Goal: Task Accomplishment & Management: Use online tool/utility

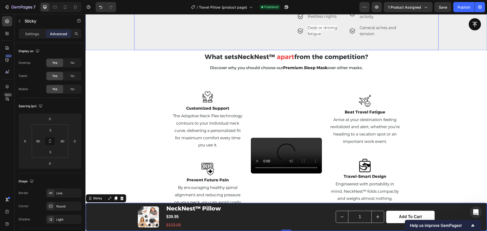
scroll to position [919, 0]
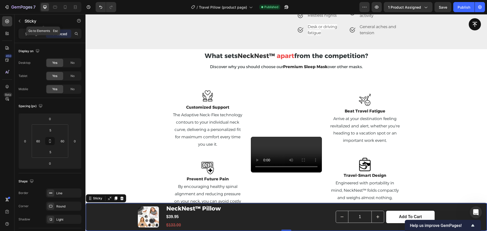
click at [20, 21] on icon "button" at bounding box center [20, 21] width 4 height 4
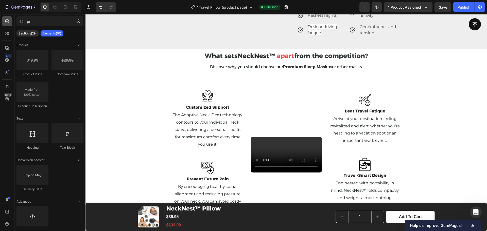
click at [9, 20] on icon at bounding box center [7, 21] width 5 height 5
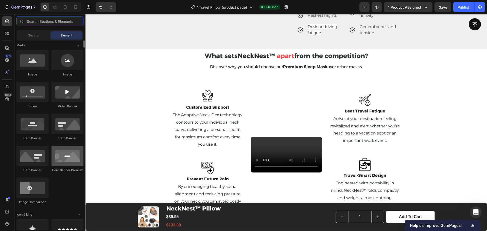
scroll to position [127, 0]
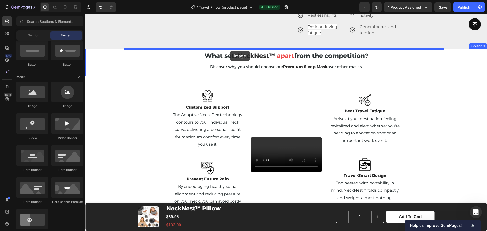
drag, startPoint x: 143, startPoint y: 114, endPoint x: 230, endPoint y: 51, distance: 107.2
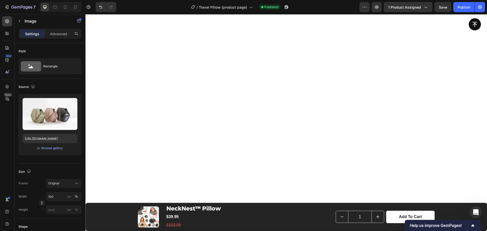
scroll to position [1045, 0]
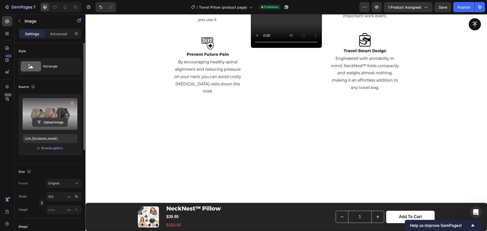
click at [49, 120] on input "file" at bounding box center [49, 122] width 35 height 9
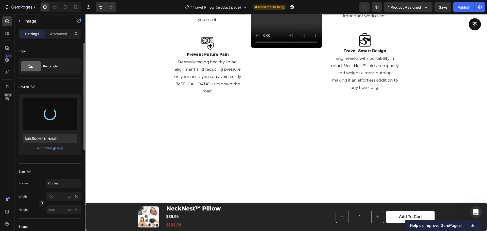
type input "[URL][DOMAIN_NAME]"
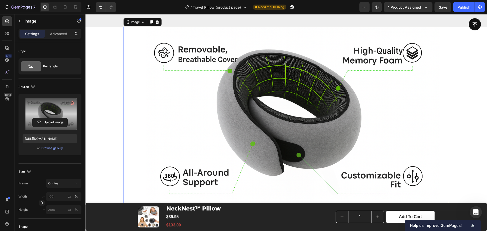
scroll to position [1047, 0]
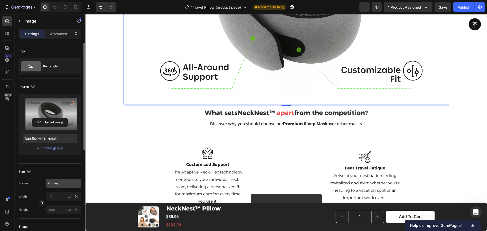
click at [68, 183] on div "Original" at bounding box center [60, 183] width 25 height 5
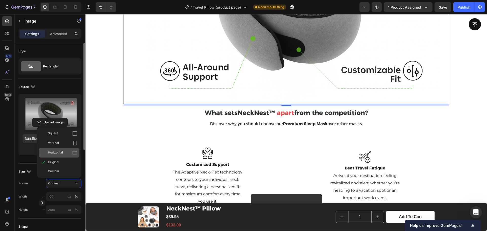
click at [69, 150] on div "Horizontal" at bounding box center [62, 152] width 29 height 5
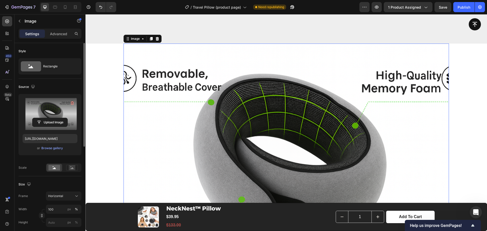
scroll to position [983, 0]
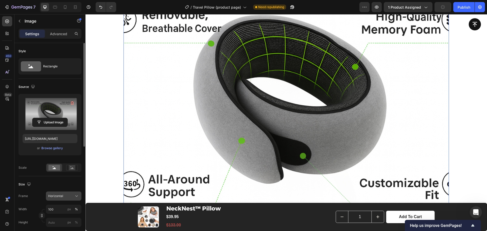
click at [71, 196] on div "Horizontal" at bounding box center [60, 196] width 25 height 5
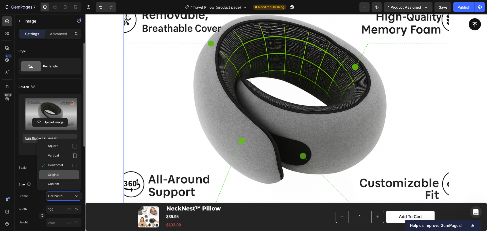
click at [63, 177] on div "Original" at bounding box center [59, 174] width 41 height 9
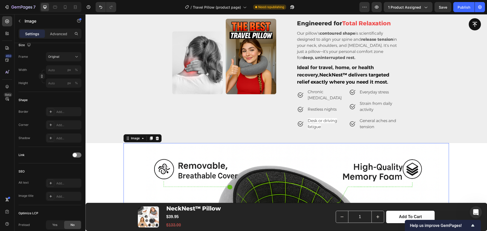
scroll to position [761, 0]
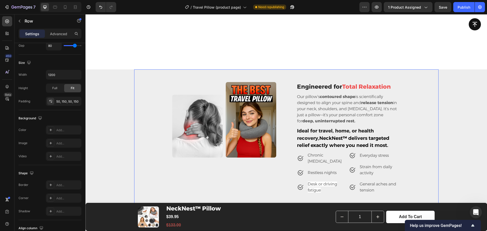
click at [419, 123] on div "Engineered for Total Relaxation Heading Our pillow’s contoured shape is scienti…" at bounding box center [286, 137] width 304 height 137
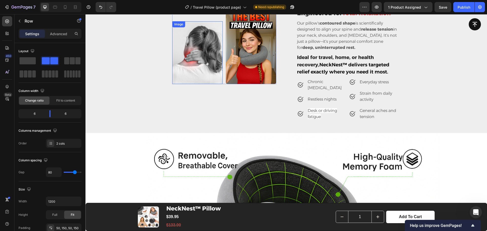
scroll to position [817, 0]
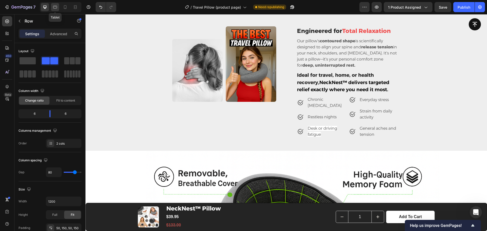
click at [54, 8] on icon at bounding box center [55, 7] width 4 height 3
type input "82"
type input "100%"
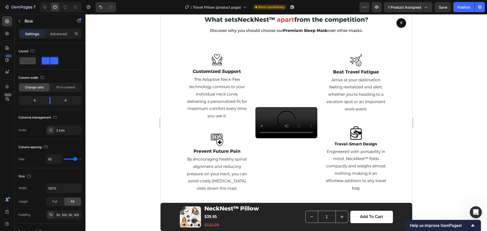
scroll to position [1101, 0]
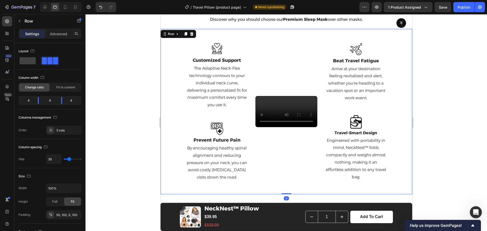
click at [165, 105] on div "Image Customized Support Text block The Adaptive Neck-Flex technology contours …" at bounding box center [286, 112] width 252 height 166
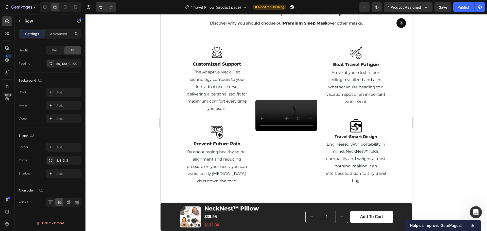
scroll to position [1033, 0]
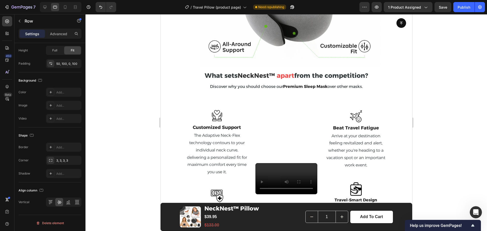
drag, startPoint x: 162, startPoint y: 150, endPoint x: 164, endPoint y: 149, distance: 2.8
click at [162, 150] on div "Image Customized Support Text block The Adaptive Neck-Flex technology contours …" at bounding box center [286, 179] width 252 height 166
click at [169, 147] on div "Image Customized Support Text block The Adaptive Neck-Flex technology contours …" at bounding box center [286, 179] width 252 height 166
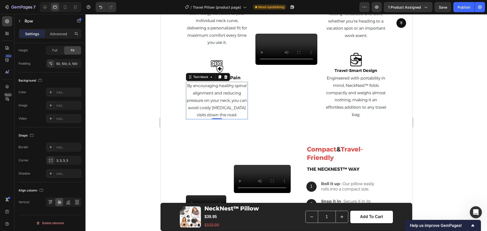
scroll to position [0, 0]
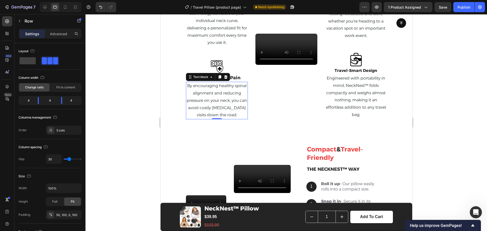
click at [231, 119] on p "By encouraging healthy spinal alignment and reducing pressure on your neck, you…" at bounding box center [216, 100] width 61 height 37
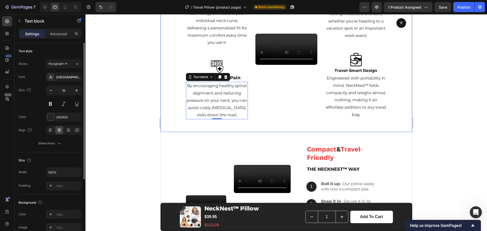
click at [276, 113] on div "Video" at bounding box center [286, 49] width 62 height 140
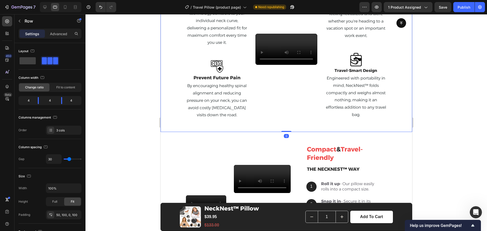
click at [174, 132] on div "Image Customized Support Text block The Adaptive Neck-Flex technology contours …" at bounding box center [286, 50] width 252 height 166
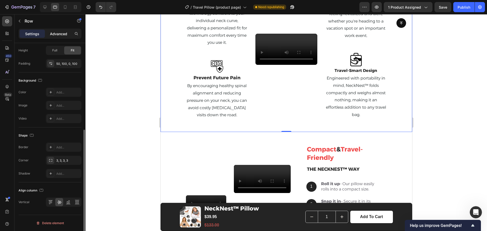
click at [55, 32] on p "Advanced" at bounding box center [58, 33] width 17 height 5
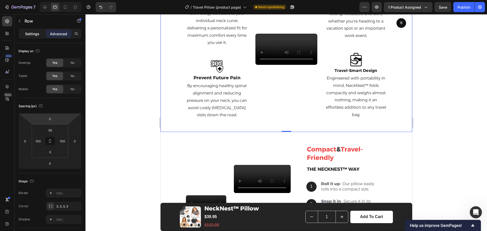
click at [30, 31] on div "Settings" at bounding box center [32, 34] width 25 height 8
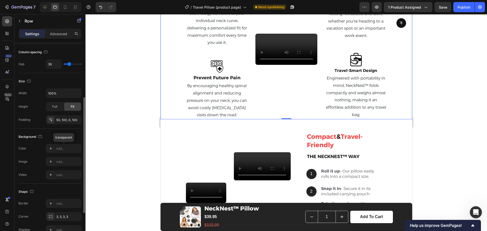
scroll to position [127, 0]
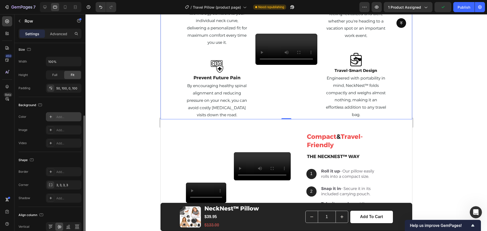
click at [57, 117] on div "Add..." at bounding box center [68, 117] width 24 height 5
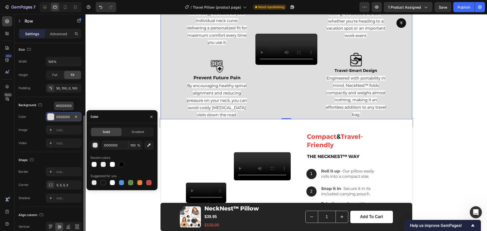
click at [63, 117] on div "DDDDDD" at bounding box center [63, 117] width 15 height 5
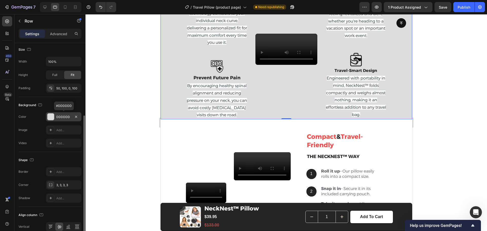
click at [66, 115] on div "DDDDDD" at bounding box center [63, 117] width 15 height 5
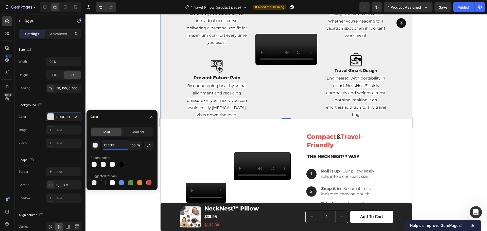
type input "EEEEEE"
click at [133, 161] on div "Recent colors" at bounding box center [122, 158] width 63 height 8
click at [102, 164] on div at bounding box center [103, 164] width 5 height 5
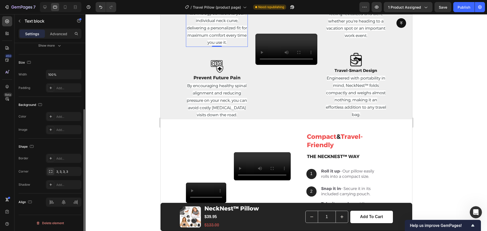
click at [218, 33] on span "The Adaptive Neck-Flex technology contours to your individual neck curve, deliv…" at bounding box center [217, 24] width 60 height 41
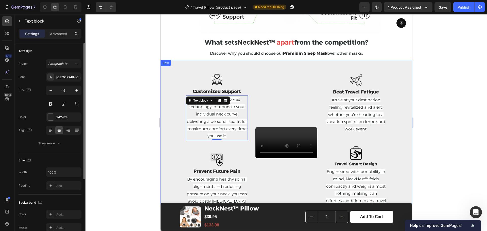
scroll to position [1065, 0]
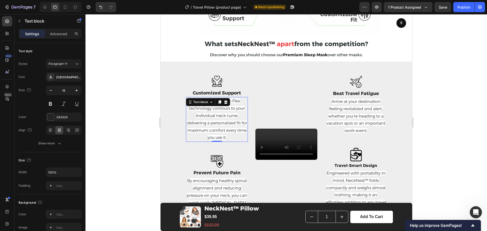
click at [213, 115] on span "The Adaptive Neck-Flex technology contours to your individual neck curve, deliv…" at bounding box center [217, 119] width 60 height 41
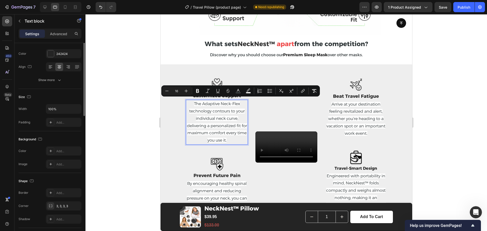
scroll to position [98, 0]
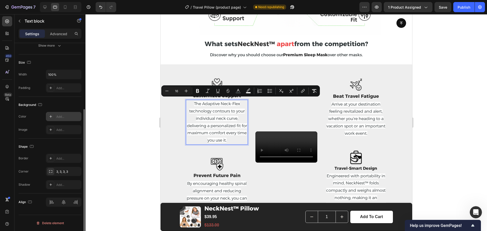
click at [58, 115] on div "Add..." at bounding box center [68, 117] width 24 height 5
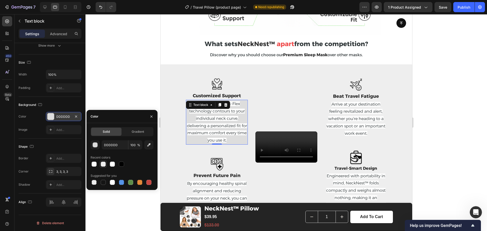
click at [102, 166] on div at bounding box center [103, 164] width 5 height 5
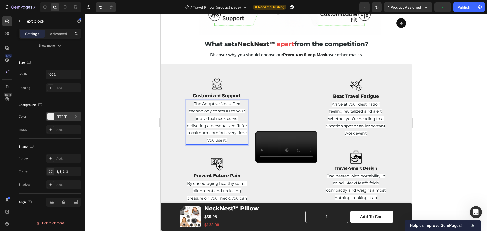
click at [213, 109] on span "The Adaptive Neck-Flex technology contours to your individual neck curve, deliv…" at bounding box center [217, 121] width 60 height 41
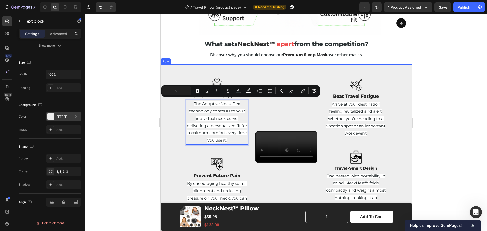
click at [51, 117] on div at bounding box center [50, 116] width 7 height 7
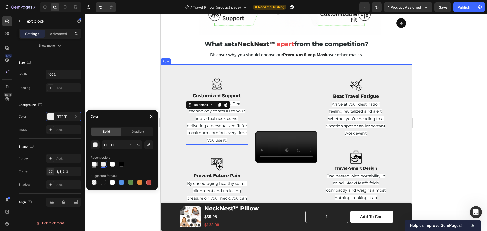
click at [95, 166] on div at bounding box center [94, 164] width 5 height 5
click at [106, 165] on div at bounding box center [103, 164] width 6 height 6
type input "EEEEEE"
click at [219, 189] on span "By encouraging healthy spinal alignment and reducing pressure on your neck, you…" at bounding box center [216, 198] width 60 height 34
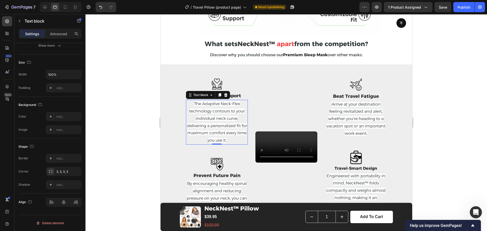
click at [220, 127] on p "The Adaptive Neck-Flex technology contours to your individual neck curve, deliv…" at bounding box center [216, 122] width 61 height 44
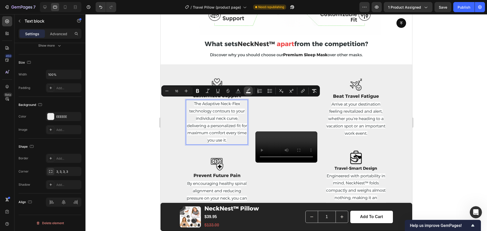
click at [247, 90] on icon "Editor contextual toolbar" at bounding box center [248, 91] width 5 height 5
type input "FFFFFF"
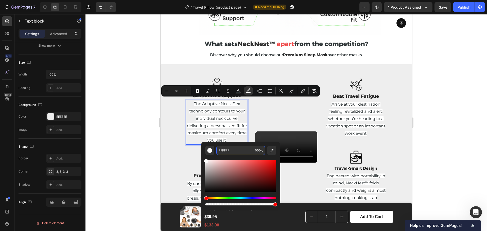
click at [232, 152] on input "FFFFFF" at bounding box center [234, 150] width 37 height 9
type input "EEEEEE"
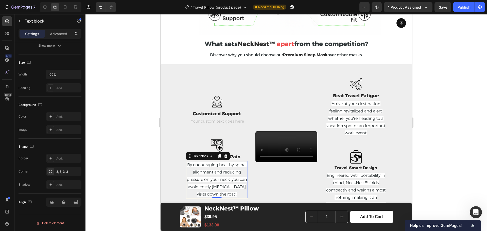
click at [229, 165] on span "By encouraging healthy spinal alignment and reducing pressure on your neck, you…" at bounding box center [216, 180] width 60 height 34
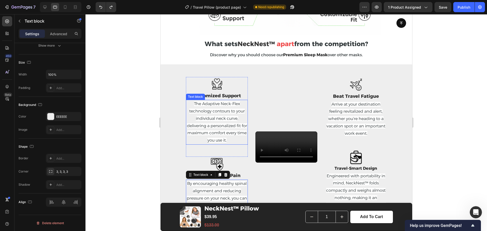
click at [224, 121] on span "The Adaptive Neck-Flex technology contours to your individual neck curve, deliv…" at bounding box center [217, 121] width 60 height 41
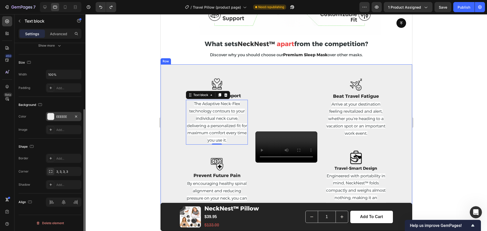
click at [63, 117] on div "EEEEEE" at bounding box center [63, 117] width 15 height 5
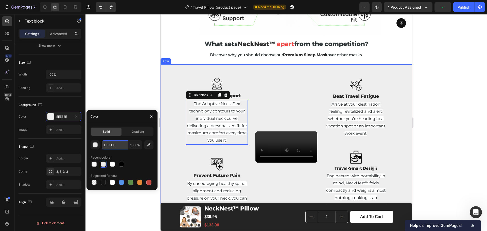
click at [119, 144] on input "EEEEEE" at bounding box center [115, 145] width 26 height 9
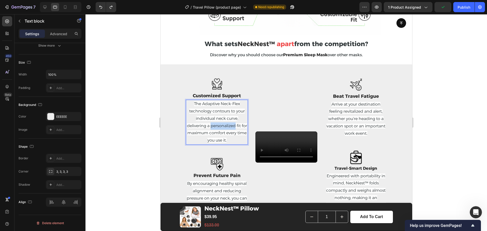
click at [228, 126] on p "The Adaptive Neck-Flex technology contours to your individual neck curve, deliv…" at bounding box center [216, 122] width 61 height 44
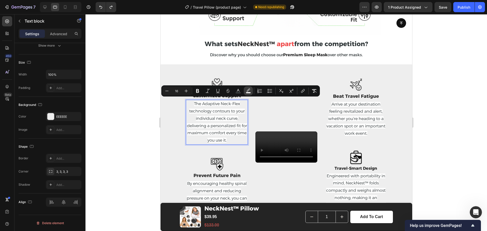
click at [249, 90] on icon "Editor contextual toolbar" at bounding box center [249, 90] width 4 height 3
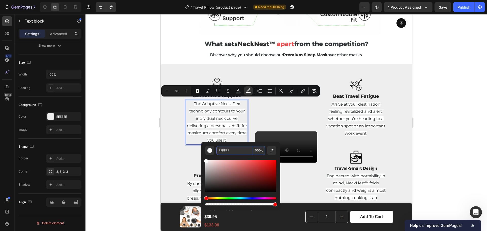
click at [232, 152] on input "FFFFFF" at bounding box center [234, 150] width 37 height 9
paste input "EEEEEE"
type input "EEEEEE"
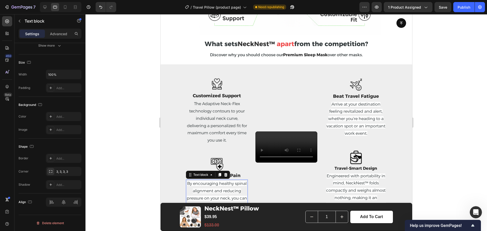
click at [190, 185] on p "By encouraging healthy spinal alignment and reducing pressure on your neck, you…" at bounding box center [216, 198] width 61 height 37
click at [209, 181] on span "By encouraging healthy spinal alignment and reducing pressure on your neck, you…" at bounding box center [216, 198] width 60 height 34
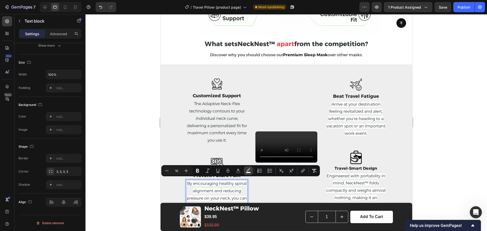
click at [247, 170] on icon "Editor contextual toolbar" at bounding box center [249, 169] width 4 height 3
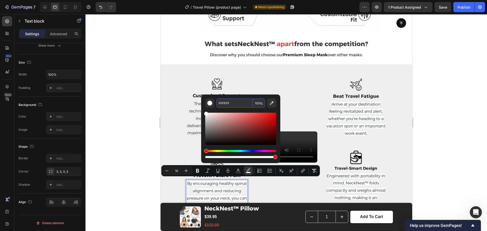
click at [235, 105] on input "FFFFFF" at bounding box center [234, 103] width 37 height 9
paste input "EEEEEE"
type input "EEEEEE"
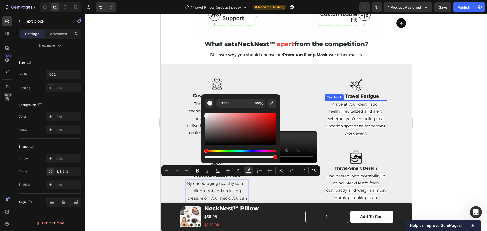
click at [344, 114] on span "Arrive at your destination feeling revitalized and alert, whether you're headin…" at bounding box center [355, 119] width 59 height 34
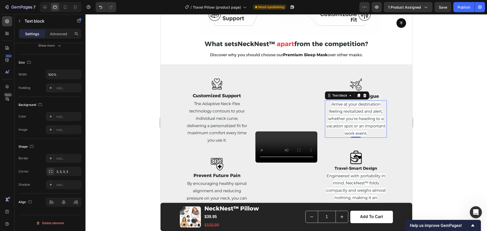
click at [344, 114] on span "Arrive at your destination feeling revitalized and alert, whether you're headin…" at bounding box center [355, 119] width 59 height 34
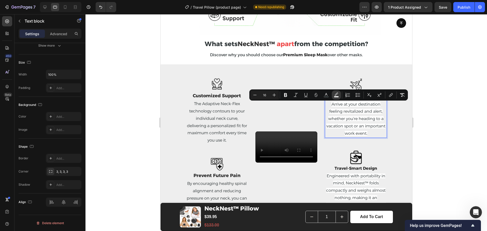
click at [335, 96] on icon "Editor contextual toolbar" at bounding box center [336, 95] width 5 height 5
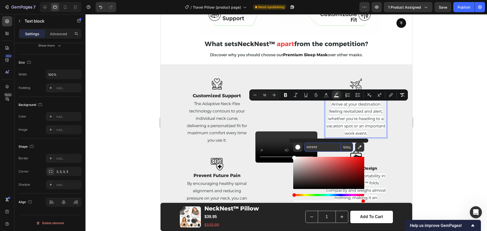
click at [321, 148] on input "FFFFFF" at bounding box center [322, 147] width 37 height 9
paste input "EEEEEE"
type input "EEEEEE"
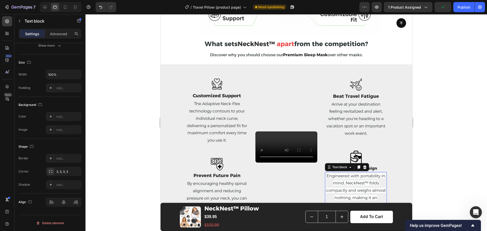
click at [370, 181] on p "Engineered with portability in mind, NeckNest™ folds compactly and weighs almos…" at bounding box center [355, 195] width 61 height 44
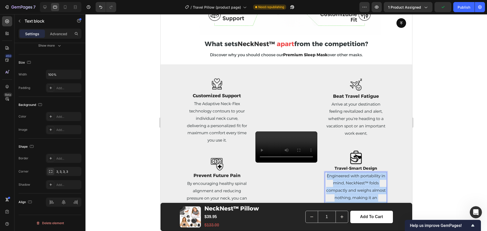
click at [370, 181] on p "Engineered with portability in mind, NeckNest™ folds compactly and weighs almos…" at bounding box center [355, 195] width 61 height 44
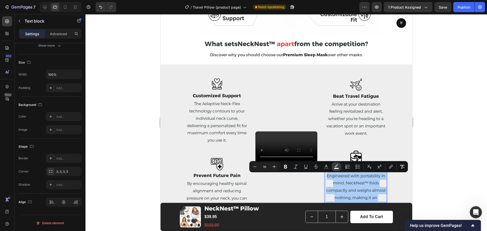
click at [334, 169] on icon "Editor contextual toolbar" at bounding box center [336, 166] width 5 height 5
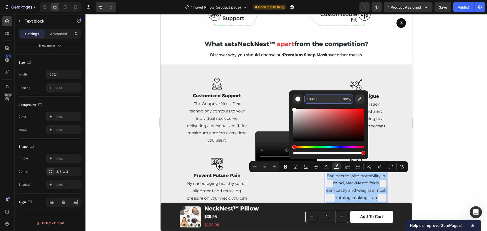
click at [322, 102] on input "FFFFFF" at bounding box center [322, 99] width 37 height 9
paste input "EEEEEE"
type input "EEEEEE"
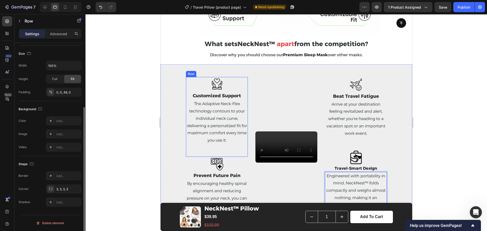
click at [215, 144] on div "Image Customized Support Text block The Adaptive Neck-Flex technology contours …" at bounding box center [217, 117] width 62 height 80
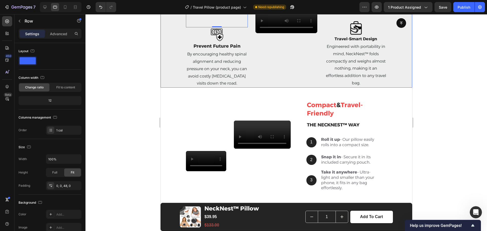
scroll to position [1065, 0]
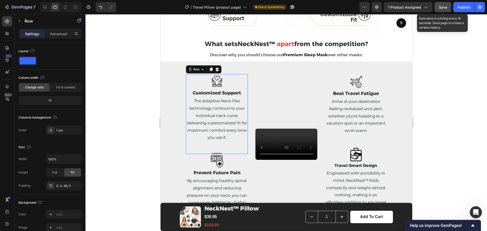
click at [443, 9] on span "Save" at bounding box center [443, 7] width 8 height 4
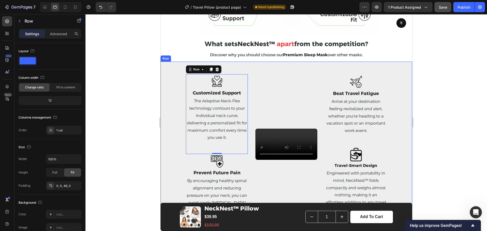
scroll to position [1097, 0]
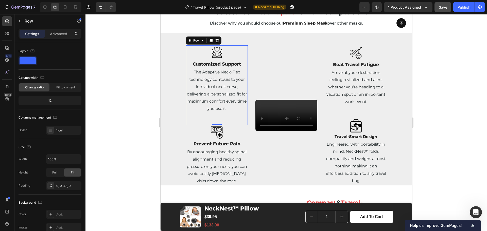
click at [454, 65] on div at bounding box center [286, 122] width 402 height 217
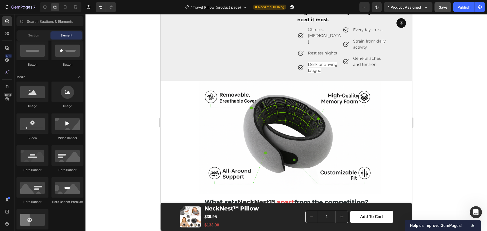
scroll to position [843, 0]
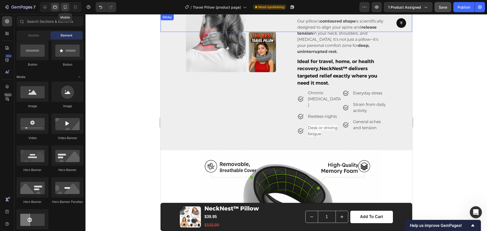
click at [62, 8] on div at bounding box center [65, 7] width 8 height 8
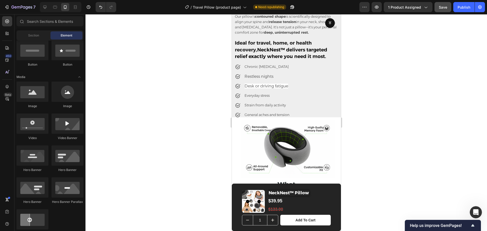
scroll to position [1203, 0]
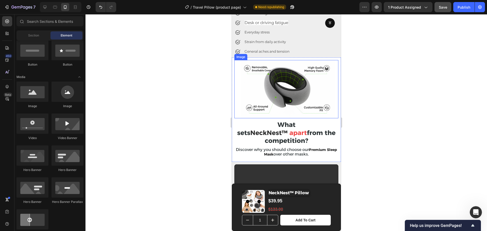
click at [294, 95] on img at bounding box center [286, 89] width 104 height 59
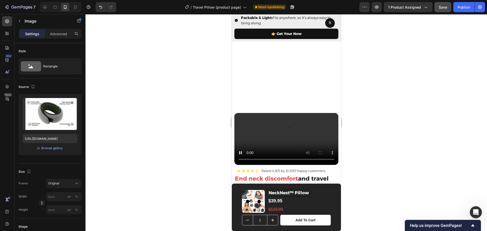
scroll to position [756, 0]
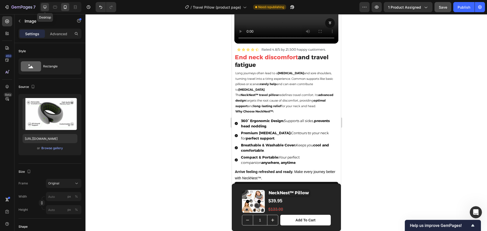
click at [43, 9] on icon at bounding box center [44, 7] width 5 height 5
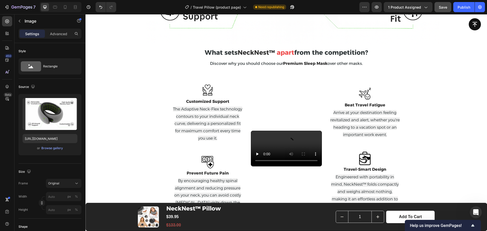
scroll to position [1183, 0]
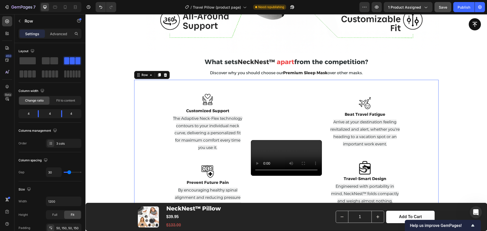
click at [160, 98] on div "Image Customized Support Text block The Adaptive Neck-Flex technology contours …" at bounding box center [286, 158] width 304 height 157
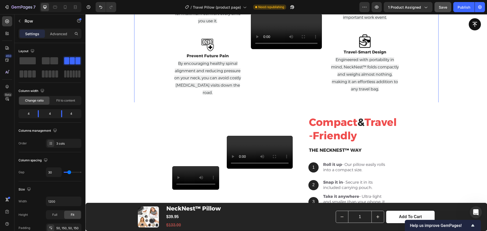
scroll to position [1437, 0]
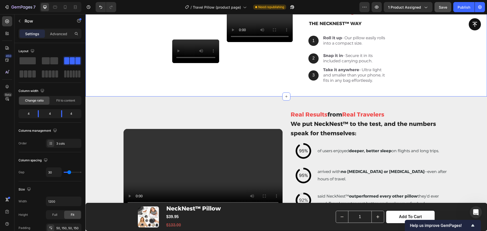
click at [118, 94] on div "Video Video Row Compact & Travel-Friendly Heading THE NECKNEST™ WAY Heading 1 T…" at bounding box center [286, 36] width 402 height 121
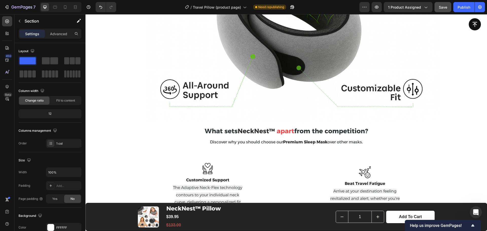
scroll to position [1215, 0]
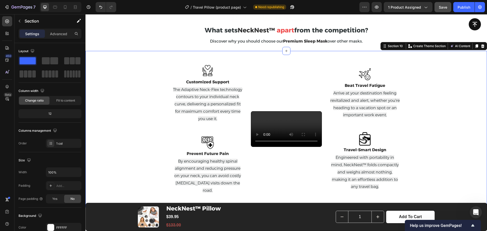
click at [130, 100] on div "Image Customized Support Text block The Adaptive Neck-Flex technology contours …" at bounding box center [286, 129] width 402 height 157
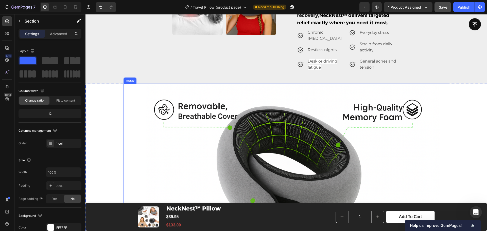
scroll to position [961, 0]
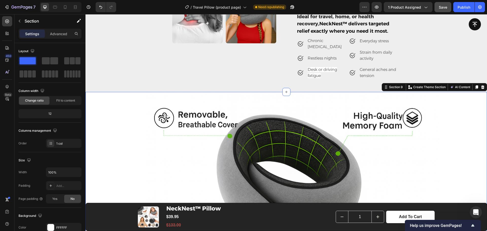
click at [111, 113] on div "Image What sets NeckNest™ apart from the competition? Heading Discover why you …" at bounding box center [286, 198] width 402 height 212
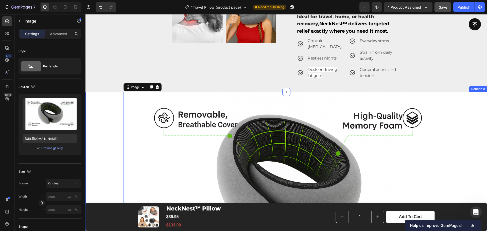
click at [106, 113] on div "Image 8 What sets NeckNest™ apart from the competition? Heading Discover why yo…" at bounding box center [286, 198] width 402 height 212
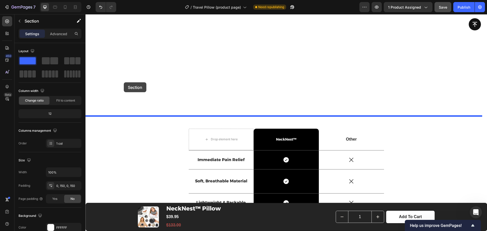
scroll to position [282, 0]
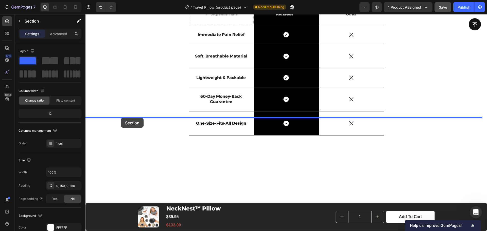
drag, startPoint x: 103, startPoint y: 113, endPoint x: 121, endPoint y: 118, distance: 18.7
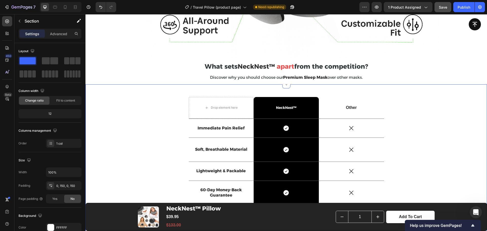
scroll to position [398, 0]
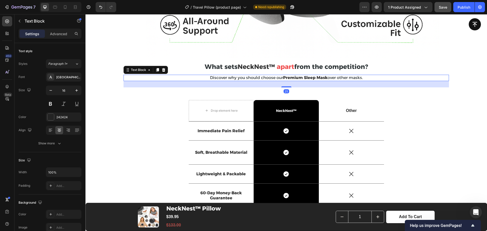
click at [174, 75] on p "Discover why you should choose our Premium Sleep Mask over other masks." at bounding box center [286, 77] width 324 height 5
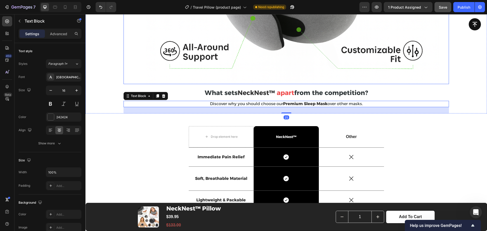
scroll to position [366, 0]
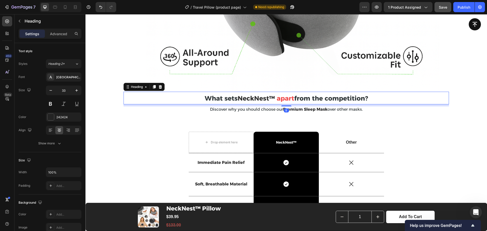
click at [190, 99] on h2 "What sets NeckNest™ apart from the competition?" at bounding box center [286, 98] width 325 height 13
click at [111, 100] on div "Image What sets NeckNest™ apart from the competition? Heading 8 Discover why yo…" at bounding box center [286, 13] width 402 height 212
click at [220, 97] on strong "What sets" at bounding box center [221, 99] width 33 height 8
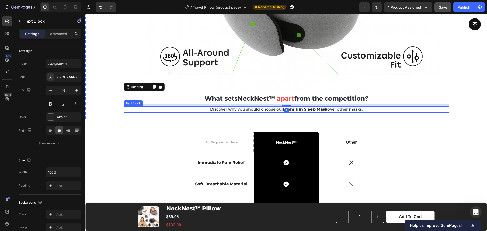
click at [254, 107] on span "Discover why you should choose our" at bounding box center [246, 109] width 73 height 5
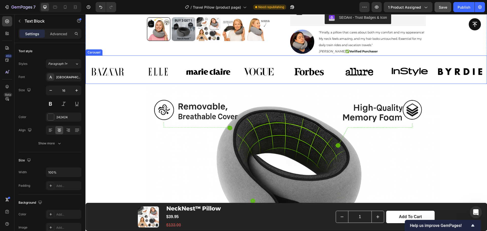
scroll to position [208, 0]
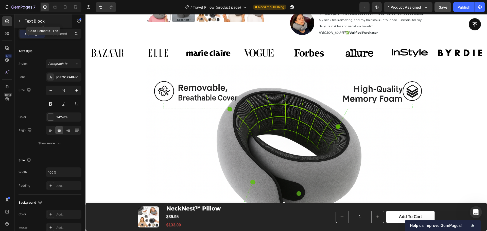
click at [18, 21] on icon "button" at bounding box center [20, 21] width 4 height 4
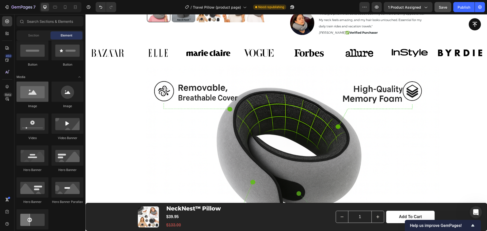
scroll to position [0, 0]
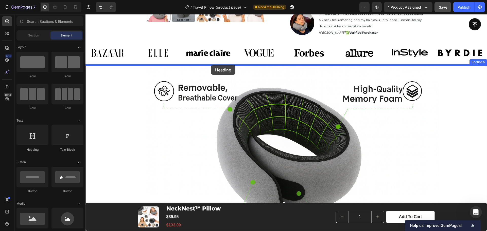
drag, startPoint x: 121, startPoint y: 155, endPoint x: 211, endPoint y: 65, distance: 127.7
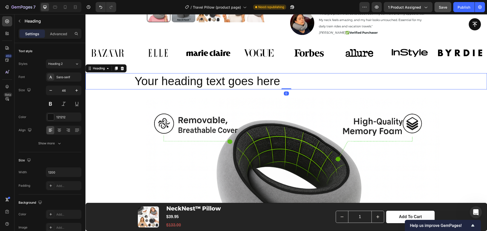
click at [227, 80] on h2 "Your heading text goes here" at bounding box center [286, 81] width 304 height 16
click at [227, 80] on p "Your heading text goes here" at bounding box center [286, 81] width 303 height 15
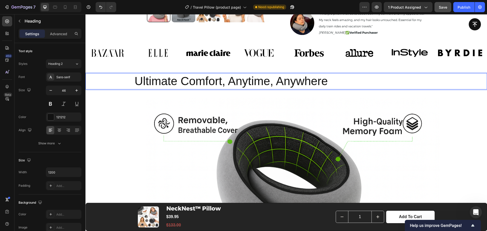
click at [105, 82] on div "Ultimate Comfort, Anytime, Anywhere" at bounding box center [286, 81] width 402 height 16
click at [114, 82] on div "Ultimate Comfort, Anytime, Anywhere" at bounding box center [286, 81] width 402 height 16
click at [58, 130] on icon at bounding box center [59, 130] width 5 height 5
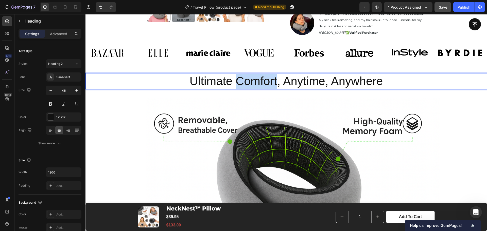
click at [253, 84] on p "Ultimate Comfort, Anytime, Anywhere" at bounding box center [286, 81] width 303 height 15
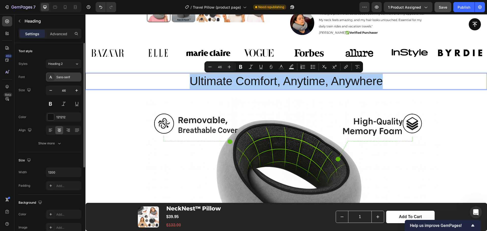
click at [65, 77] on div "Sans-serif" at bounding box center [68, 77] width 24 height 5
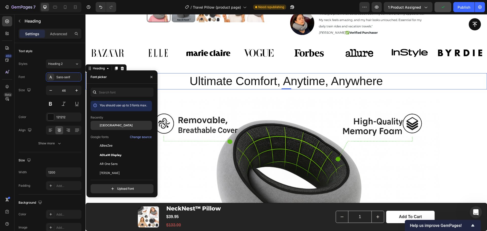
click at [116, 126] on span "[GEOGRAPHIC_DATA]" at bounding box center [116, 125] width 33 height 5
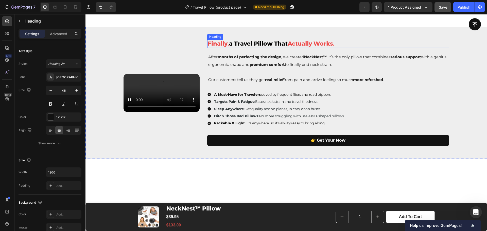
scroll to position [652, 0]
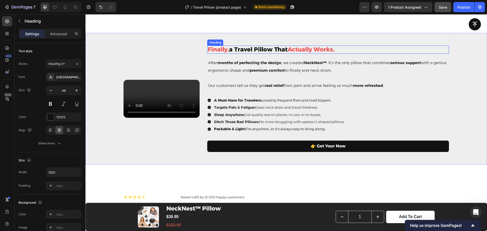
click at [229, 53] on strong "Finally," at bounding box center [218, 49] width 21 height 7
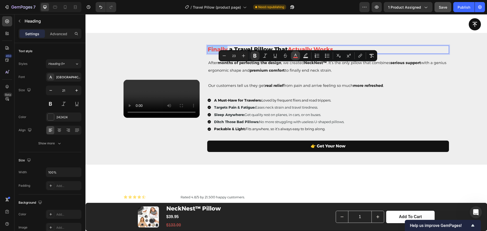
click at [297, 56] on icon "Editor contextual toolbar" at bounding box center [295, 55] width 5 height 5
type input "EF4C4C"
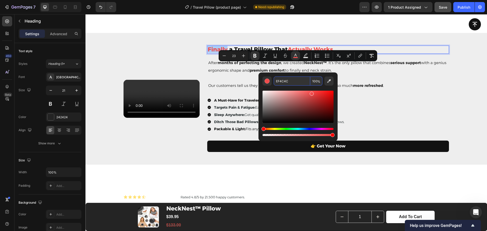
click at [289, 83] on input "EF4C4C" at bounding box center [292, 81] width 37 height 9
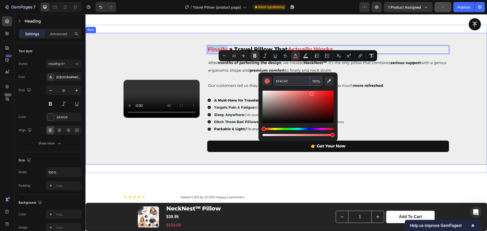
click at [361, 42] on div "Finally, a Travel Pillow That Actually Works. Heading 17 After months of perfec…" at bounding box center [286, 99] width 402 height 132
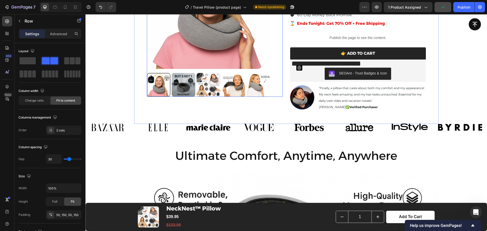
scroll to position [208, 0]
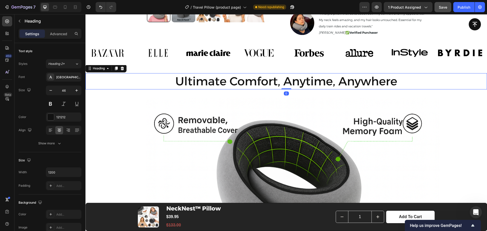
click at [214, 81] on h2 "Ultimate Comfort, Anytime, Anywhere" at bounding box center [286, 81] width 304 height 16
click at [219, 81] on h2 "Ultimate Comfort, Anytime, Anywhere" at bounding box center [286, 81] width 304 height 16
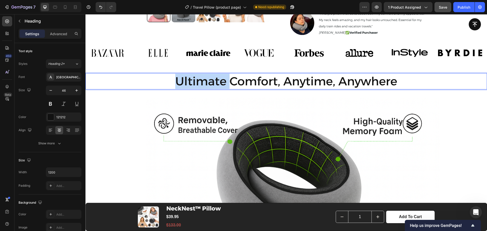
click at [219, 81] on p "Ultimate Comfort, Anytime, Anywhere" at bounding box center [286, 81] width 303 height 15
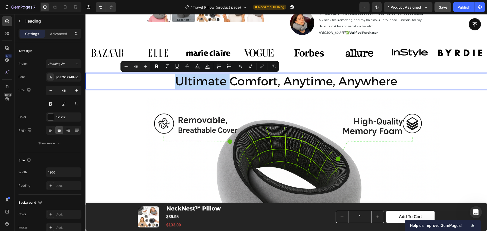
click at [222, 82] on p "Ultimate Comfort, Anytime, Anywhere" at bounding box center [286, 81] width 303 height 15
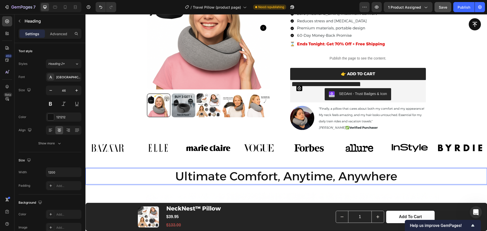
scroll to position [176, 0]
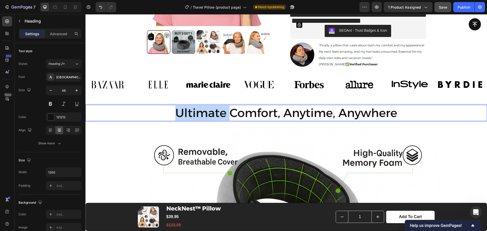
drag, startPoint x: 226, startPoint y: 114, endPoint x: 175, endPoint y: 117, distance: 51.0
click at [175, 117] on p "Ultimate Comfort, Anytime, Anywhere" at bounding box center [286, 113] width 303 height 15
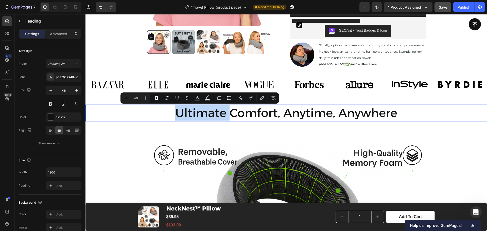
click at [175, 117] on p "Ultimate Comfort, Anytime, Anywhere" at bounding box center [286, 113] width 303 height 15
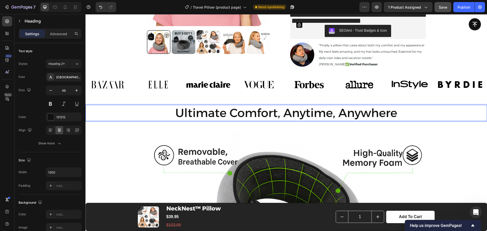
click at [215, 115] on p "Ultimate Comfort, Anytime, Anywhere" at bounding box center [286, 113] width 303 height 15
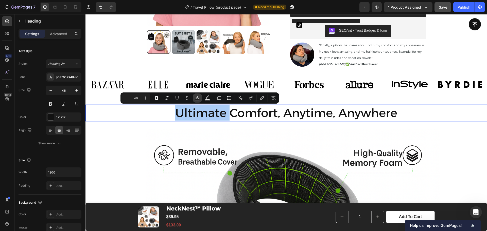
click at [199, 99] on icon "Editor contextual toolbar" at bounding box center [197, 98] width 5 height 5
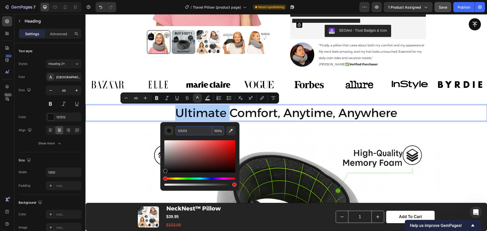
click at [198, 130] on input "121212" at bounding box center [194, 130] width 37 height 9
paste input "EF4C4C"
type input "EF4C4C"
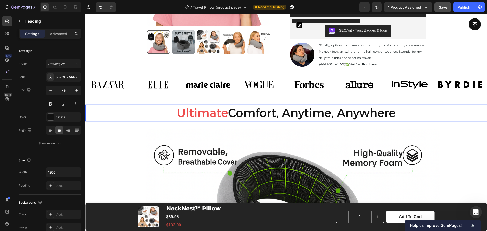
click at [321, 112] on p "Ultimate Comfort, Anytime, Anywhere" at bounding box center [286, 113] width 303 height 15
drag, startPoint x: 331, startPoint y: 113, endPoint x: 282, endPoint y: 115, distance: 49.0
click at [282, 115] on p "Ultimate Comfort, Anytime, Anywhere" at bounding box center [286, 113] width 303 height 15
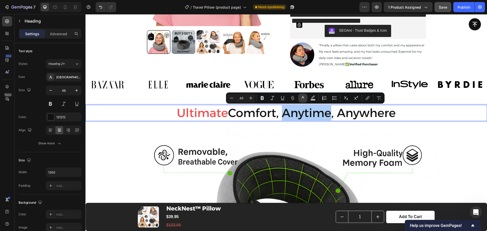
click at [304, 99] on icon "Editor contextual toolbar" at bounding box center [303, 97] width 3 height 3
type input "121212"
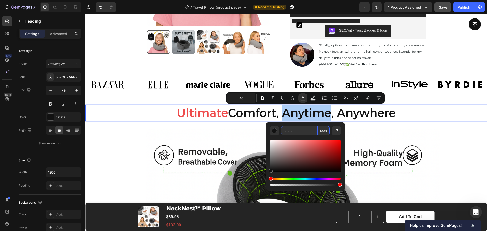
click at [292, 132] on input "121212" at bounding box center [299, 130] width 37 height 9
paste input "EF4C4C"
type input "EF4C4C"
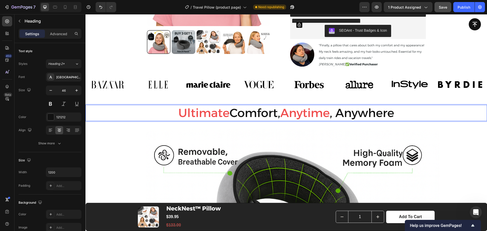
click at [360, 114] on p "Ultimate Comfort, Anytime , Anywhere" at bounding box center [286, 113] width 303 height 15
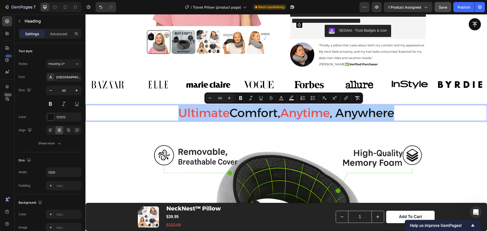
drag, startPoint x: 238, startPoint y: 98, endPoint x: 236, endPoint y: 103, distance: 4.9
click at [238, 98] on icon "Editor contextual toolbar" at bounding box center [240, 98] width 5 height 5
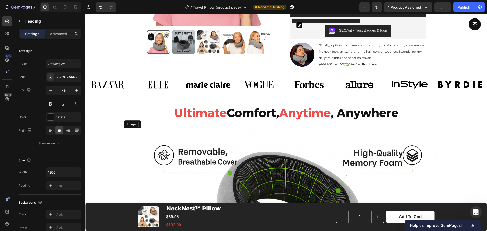
click at [137, 135] on img at bounding box center [286, 220] width 325 height 183
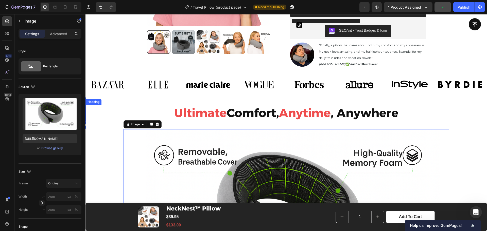
click at [419, 114] on p "⁠⁠⁠⁠⁠⁠⁠ Ultimate Comfort, Anytime , Anywhere" at bounding box center [286, 113] width 303 height 15
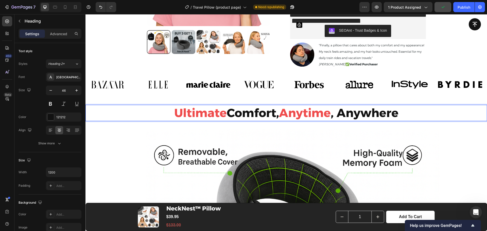
click at [421, 116] on p "Ultimate Comfort, Anytime , Anywhere" at bounding box center [286, 113] width 303 height 15
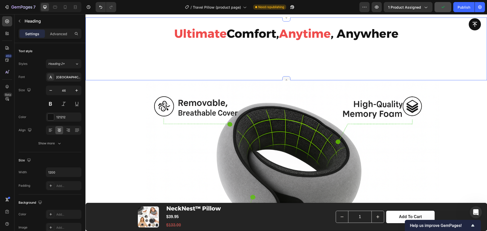
scroll to position [239, 0]
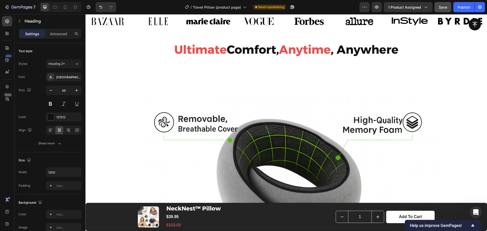
click at [285, 74] on h2 "Ultimate Comfort, Anytime , Anywhere" at bounding box center [286, 65] width 304 height 46
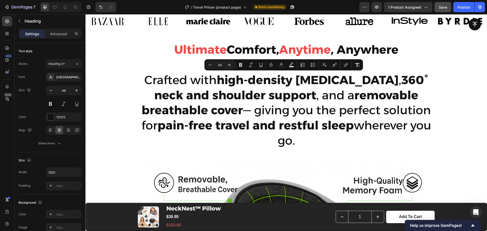
drag, startPoint x: 294, startPoint y: 142, endPoint x: 151, endPoint y: 79, distance: 155.9
click at [151, 79] on p "Ultimate Comfort, Anytime , Anywhere Crafted with high-density [MEDICAL_DATA] ,…" at bounding box center [286, 95] width 303 height 106
click at [209, 65] on icon "Editor contextual toolbar" at bounding box center [209, 64] width 5 height 5
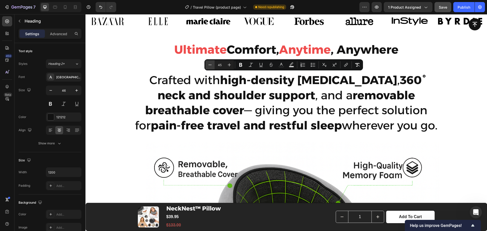
click at [209, 65] on icon "Editor contextual toolbar" at bounding box center [209, 64] width 5 height 5
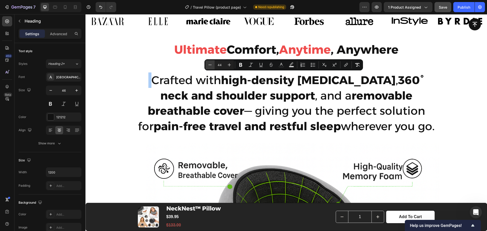
click at [209, 65] on icon "Editor contextual toolbar" at bounding box center [209, 64] width 5 height 5
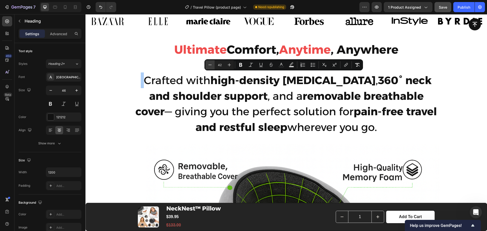
click at [209, 65] on icon "Editor contextual toolbar" at bounding box center [209, 64] width 5 height 5
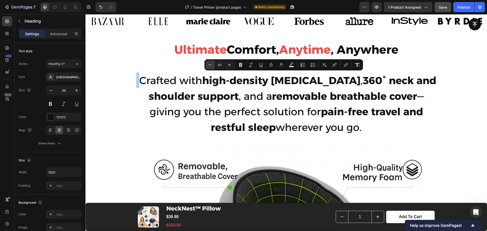
click at [209, 65] on icon "Editor contextual toolbar" at bounding box center [209, 64] width 5 height 5
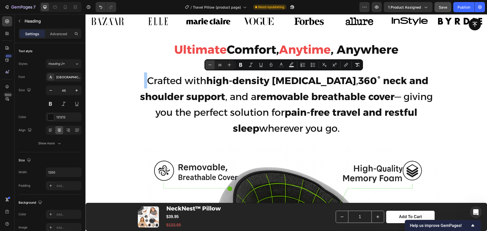
click at [209, 65] on icon "Editor contextual toolbar" at bounding box center [209, 64] width 5 height 5
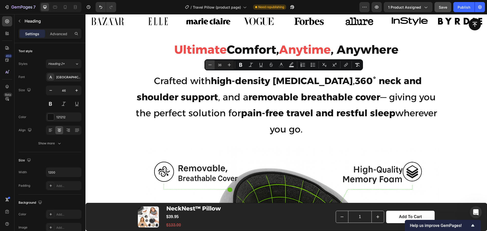
click at [209, 65] on icon "Editor contextual toolbar" at bounding box center [209, 64] width 5 height 5
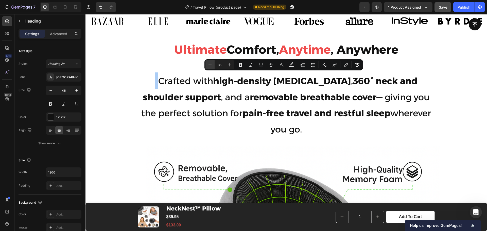
click at [209, 65] on icon "Editor contextual toolbar" at bounding box center [209, 64] width 5 height 5
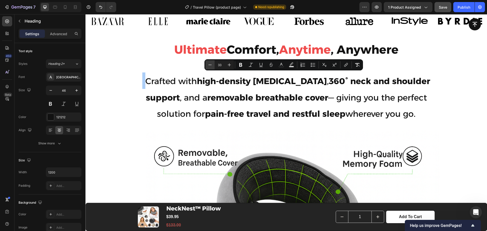
click at [209, 65] on icon "Editor contextual toolbar" at bounding box center [209, 64] width 5 height 5
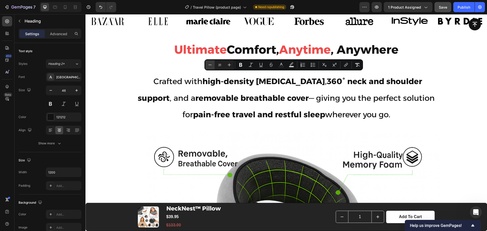
click at [209, 65] on icon "Editor contextual toolbar" at bounding box center [209, 64] width 5 height 5
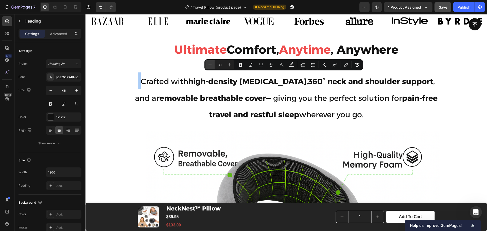
click at [209, 65] on icon "Editor contextual toolbar" at bounding box center [209, 64] width 5 height 5
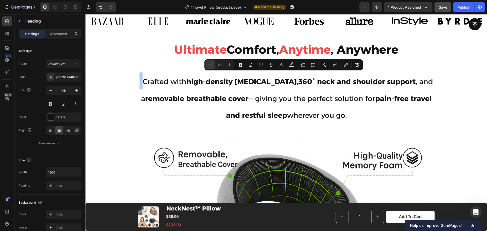
click at [209, 65] on icon "Editor contextual toolbar" at bounding box center [209, 64] width 5 height 5
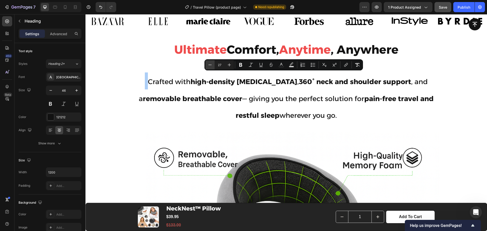
click at [209, 65] on icon "Editor contextual toolbar" at bounding box center [209, 64] width 5 height 5
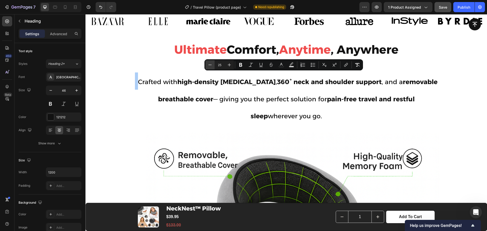
click at [209, 65] on icon "Editor contextual toolbar" at bounding box center [209, 64] width 5 height 5
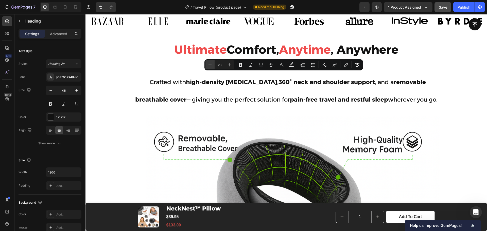
click at [209, 65] on icon "Editor contextual toolbar" at bounding box center [209, 64] width 5 height 5
type input "22"
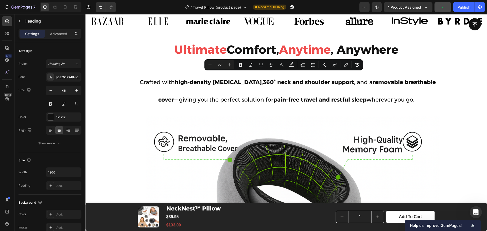
click at [289, 91] on p "Ultimate Comfort, Anytime , Anywhere Crafted with high-density [MEDICAL_DATA] ,…" at bounding box center [286, 74] width 303 height 65
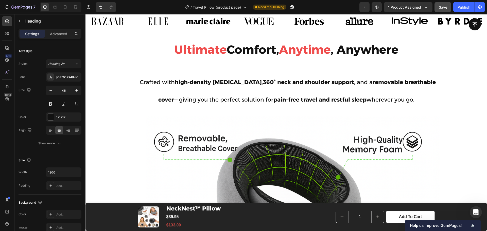
click at [269, 70] on p "Ultimate Comfort, Anytime , Anywhere Crafted with high-density [MEDICAL_DATA] ,…" at bounding box center [286, 74] width 303 height 65
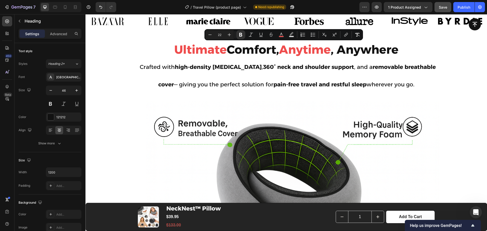
drag, startPoint x: 416, startPoint y: 86, endPoint x: 166, endPoint y: 53, distance: 252.8
click at [166, 53] on p "Ultimate Comfort, Anytime , Anywhere Crafted with high-density [MEDICAL_DATA] ,…" at bounding box center [286, 67] width 303 height 50
click at [298, 77] on p "Ultimate Comfort, Anytime , Anywhere Crafted with high-density [MEDICAL_DATA] ,…" at bounding box center [286, 67] width 303 height 50
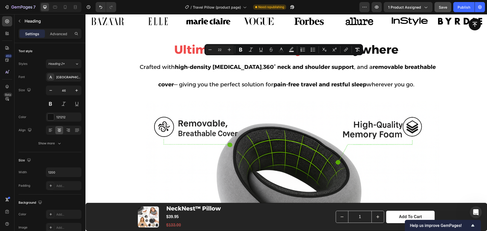
drag, startPoint x: 419, startPoint y: 84, endPoint x: 135, endPoint y: 66, distance: 283.6
click at [135, 66] on p "Ultimate Comfort, Anytime , Anywhere Crafted with high-density [MEDICAL_DATA] ,…" at bounding box center [286, 67] width 303 height 50
click at [158, 83] on strong "removable breathable cover" at bounding box center [297, 76] width 278 height 24
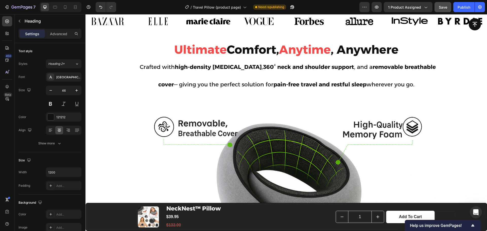
click at [150, 86] on p "Ultimate Comfort, Anytime , Anywhere Crafted with high-density [MEDICAL_DATA] ,…" at bounding box center [286, 67] width 303 height 50
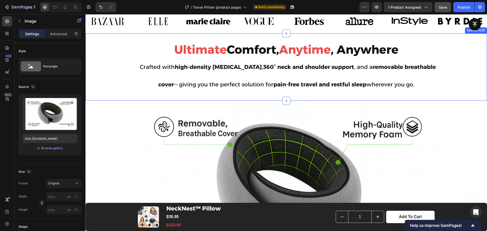
click at [293, 103] on img at bounding box center [286, 192] width 325 height 183
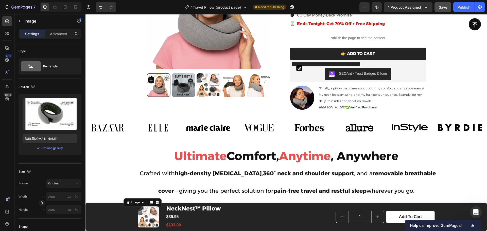
scroll to position [113, 0]
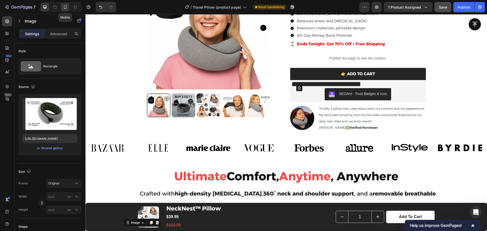
click at [64, 9] on icon at bounding box center [65, 7] width 5 height 5
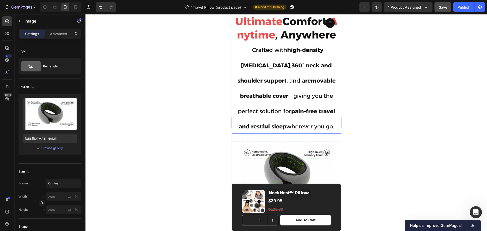
scroll to position [359, 0]
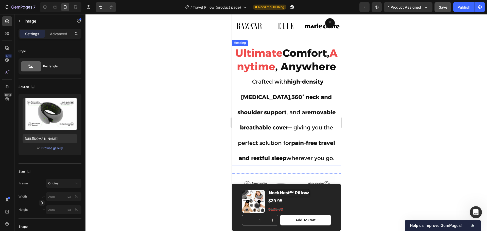
click at [290, 70] on strong "Anytime" at bounding box center [287, 60] width 101 height 26
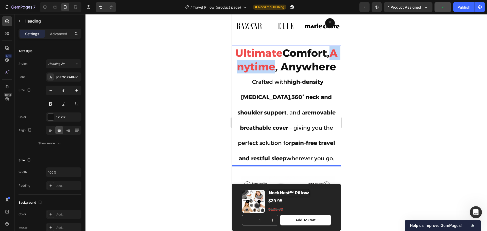
click at [289, 69] on strong "Anytime" at bounding box center [287, 60] width 101 height 26
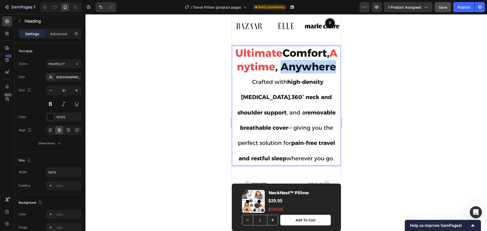
click at [301, 73] on strong ", Anywhere" at bounding box center [305, 66] width 61 height 13
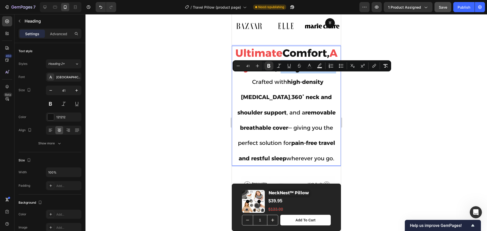
click at [310, 73] on strong ", Anywhere" at bounding box center [305, 66] width 61 height 13
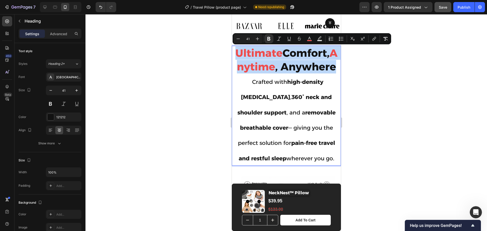
drag, startPoint x: 314, startPoint y: 81, endPoint x: 462, endPoint y: 69, distance: 149.1
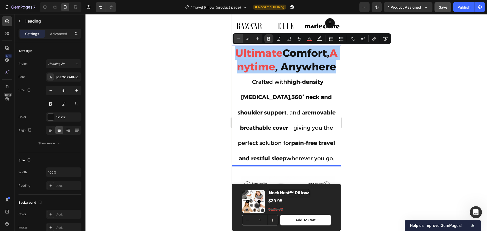
click at [239, 39] on icon "Editor contextual toolbar" at bounding box center [238, 38] width 5 height 5
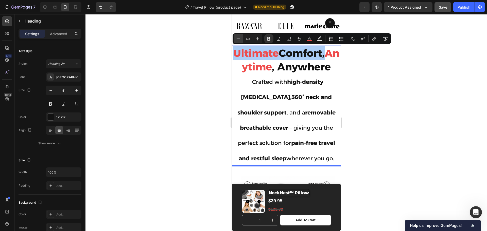
click at [239, 39] on icon "Editor contextual toolbar" at bounding box center [238, 38] width 5 height 5
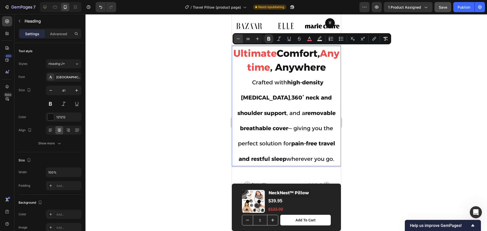
click at [239, 39] on icon "Editor contextual toolbar" at bounding box center [238, 38] width 5 height 5
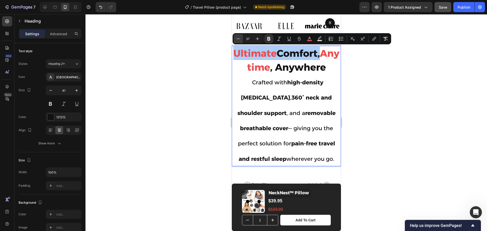
click at [239, 39] on icon "Editor contextual toolbar" at bounding box center [238, 38] width 5 height 5
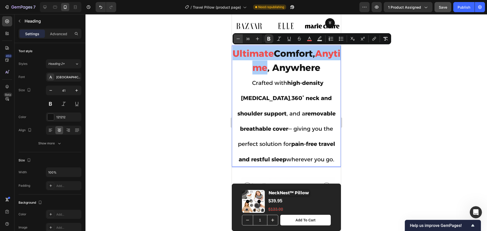
click at [239, 39] on icon "Editor contextual toolbar" at bounding box center [238, 38] width 5 height 5
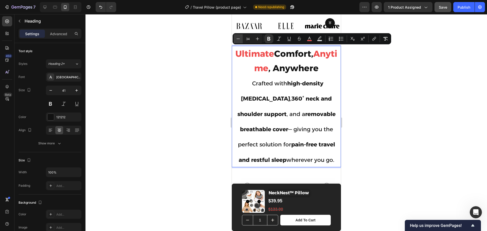
click at [239, 39] on icon "Editor contextual toolbar" at bounding box center [238, 38] width 5 height 5
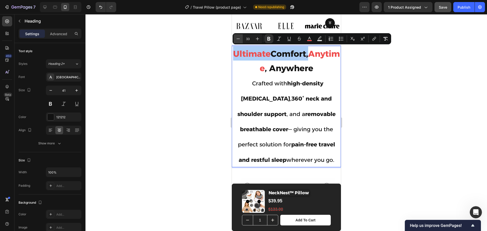
click at [239, 39] on icon "Editor contextual toolbar" at bounding box center [238, 38] width 5 height 5
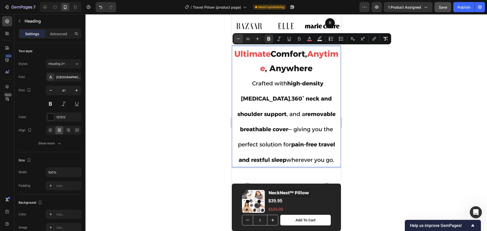
click at [239, 39] on icon "Editor contextual toolbar" at bounding box center [238, 38] width 5 height 5
type input "31"
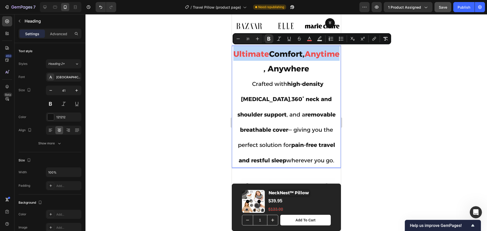
click at [304, 59] on strong "Anytime" at bounding box center [321, 54] width 35 height 10
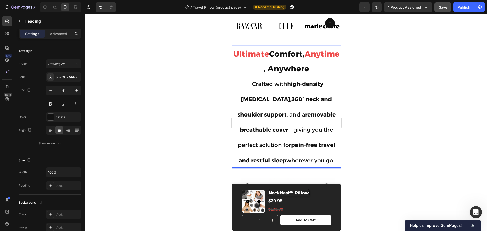
click at [284, 70] on strong ", Anywhere" at bounding box center [286, 69] width 46 height 10
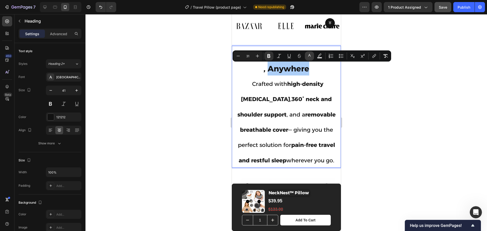
click at [308, 56] on icon "Editor contextual toolbar" at bounding box center [309, 56] width 5 height 5
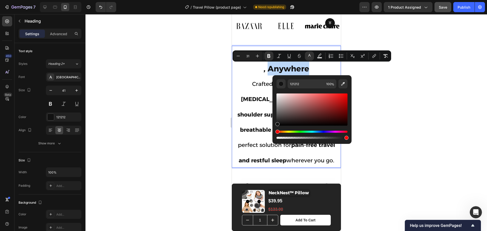
click at [304, 59] on strong "Anytime" at bounding box center [321, 54] width 35 height 10
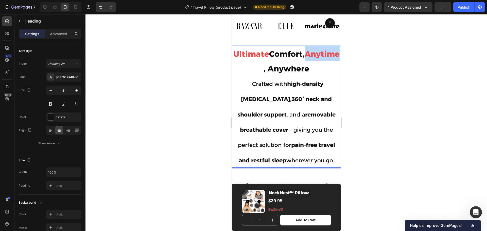
click at [304, 59] on strong "Anytime" at bounding box center [321, 54] width 35 height 10
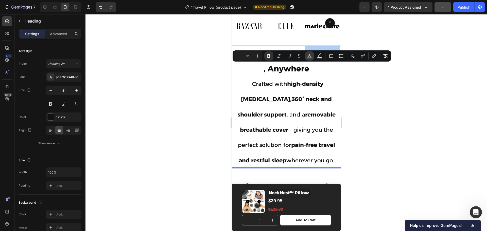
click at [311, 56] on icon "Editor contextual toolbar" at bounding box center [309, 56] width 5 height 5
type input "EF4C4C"
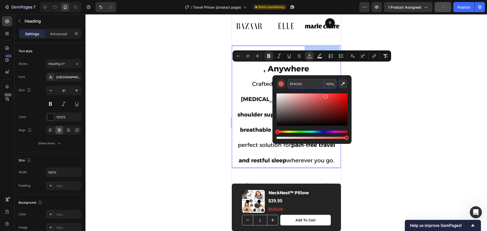
click at [303, 83] on input "EF4C4C" at bounding box center [306, 83] width 37 height 9
type input "22"
click at [261, 84] on span "Crafted with high-density [MEDICAL_DATA] , 360° neck and shoulder support , and…" at bounding box center [286, 122] width 98 height 83
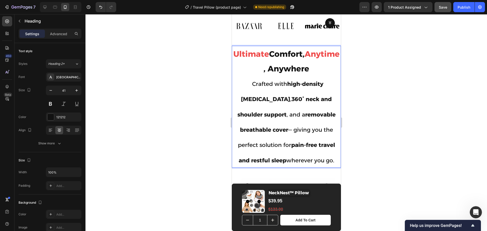
click at [302, 72] on strong ", Anywhere" at bounding box center [286, 69] width 46 height 10
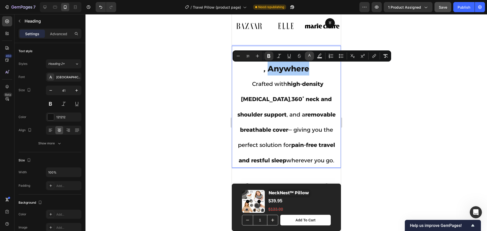
click at [311, 57] on icon "Editor contextual toolbar" at bounding box center [309, 56] width 5 height 5
type input "121212"
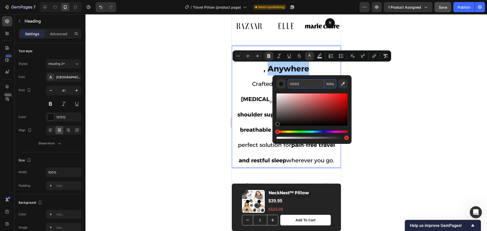
click at [304, 83] on input "121212" at bounding box center [306, 83] width 37 height 9
paste input "EF4C4C"
type input "EF4C4C"
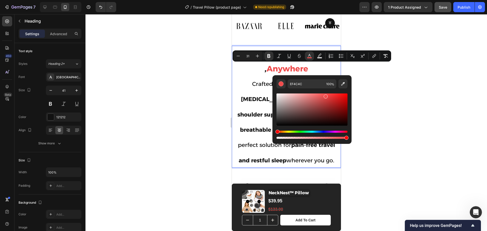
click at [304, 59] on strong "Anytime" at bounding box center [321, 54] width 35 height 10
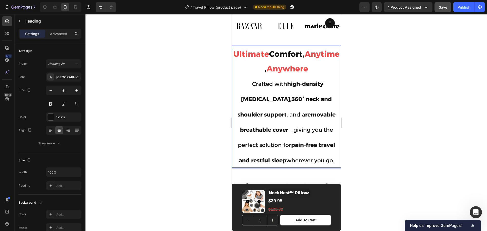
click at [304, 59] on strong "Anytime" at bounding box center [321, 54] width 35 height 10
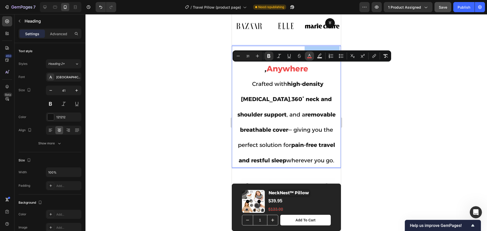
click at [309, 58] on rect "Editor contextual toolbar" at bounding box center [309, 57] width 5 height 1
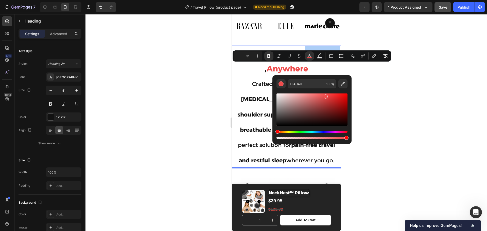
click at [277, 127] on div "Editor contextual toolbar" at bounding box center [311, 116] width 71 height 47
click at [280, 125] on div "Editor contextual toolbar" at bounding box center [311, 110] width 71 height 32
drag, startPoint x: 278, startPoint y: 125, endPoint x: 276, endPoint y: 128, distance: 3.9
click at [276, 128] on div "Editor contextual toolbar" at bounding box center [311, 116] width 71 height 47
type input "000000"
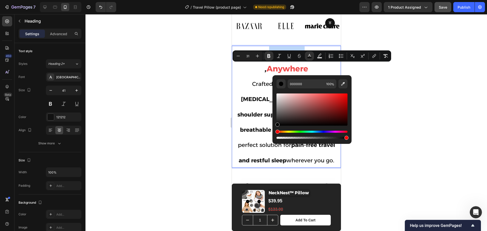
type input "22"
click at [244, 100] on strong "high-density [MEDICAL_DATA]" at bounding box center [282, 92] width 82 height 22
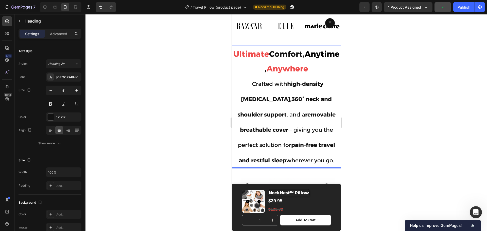
click at [271, 106] on p "Ultimate Comfort, Anytime , Anywhere Crafted with high-density [MEDICAL_DATA] ,…" at bounding box center [286, 106] width 108 height 121
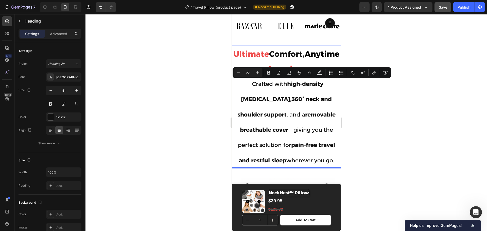
drag, startPoint x: 332, startPoint y: 161, endPoint x: 236, endPoint y: 87, distance: 121.2
click at [237, 87] on span "Crafted with high-density [MEDICAL_DATA] , 360° neck and shoulder support , and…" at bounding box center [286, 122] width 98 height 83
click at [239, 73] on icon "Editor contextual toolbar" at bounding box center [238, 72] width 5 height 5
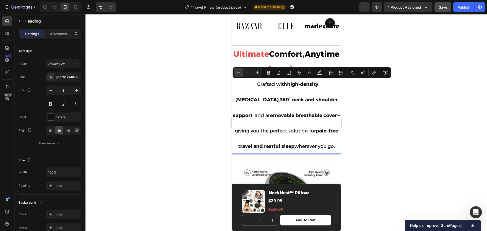
click at [239, 73] on icon "Editor contextual toolbar" at bounding box center [238, 72] width 5 height 5
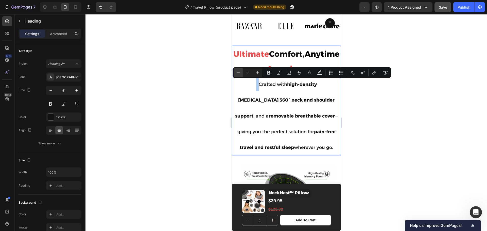
click at [239, 73] on icon "Editor contextual toolbar" at bounding box center [238, 72] width 5 height 5
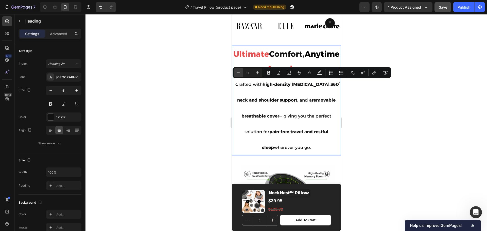
click at [239, 73] on icon "Editor contextual toolbar" at bounding box center [238, 72] width 5 height 5
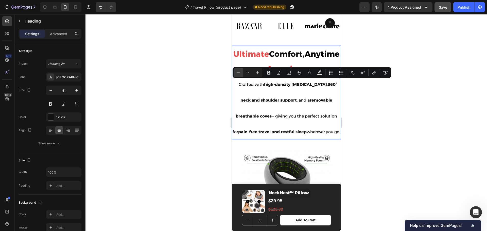
click at [239, 73] on icon "Editor contextual toolbar" at bounding box center [238, 72] width 5 height 5
type input "15"
click at [396, 104] on div at bounding box center [286, 122] width 402 height 217
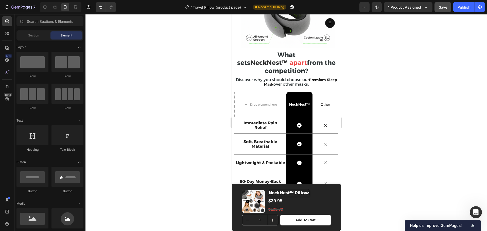
scroll to position [581, 0]
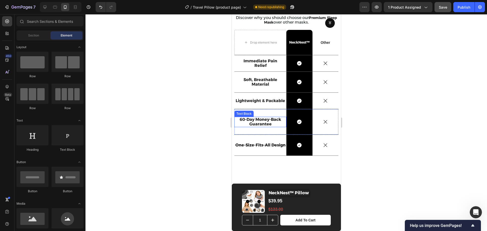
click at [250, 117] on strong "60-Day Money-Back Guarantee" at bounding box center [259, 121] width 41 height 9
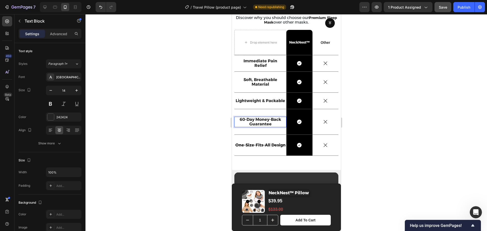
click at [252, 117] on strong "60-Day Money-Back Guarantee" at bounding box center [259, 121] width 41 height 9
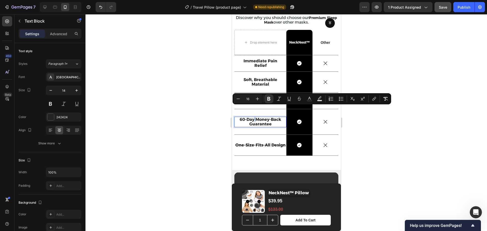
click at [408, 51] on div at bounding box center [286, 122] width 402 height 217
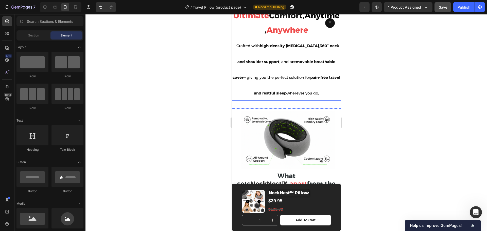
scroll to position [359, 0]
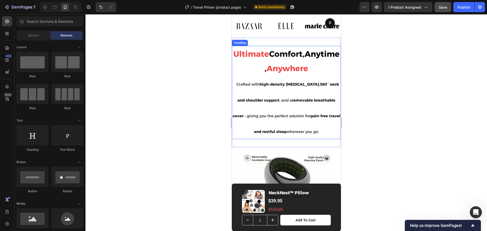
click at [290, 95] on h2 "Ultimate Comfort, Anytime , Anywhere Crafted with high-density [MEDICAL_DATA] ,…" at bounding box center [286, 92] width 109 height 93
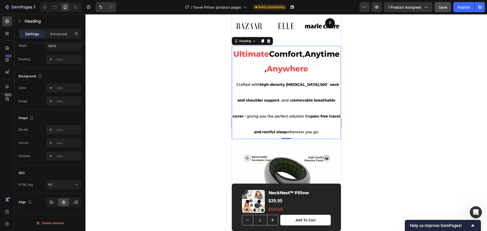
click at [300, 111] on h2 "Ultimate Comfort, Anytime , Anywhere Crafted with high-density [MEDICAL_DATA] ,…" at bounding box center [286, 92] width 109 height 93
click at [300, 111] on p "Ultimate Comfort, Anytime , Anywhere Crafted with high-density [MEDICAL_DATA] ,…" at bounding box center [286, 92] width 108 height 92
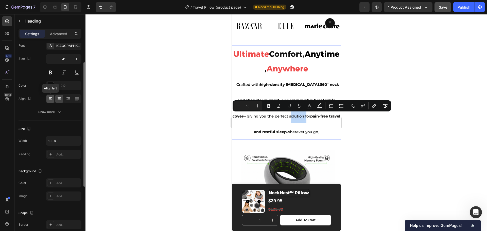
scroll to position [0, 0]
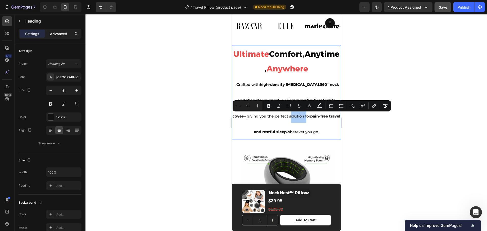
click at [60, 32] on p "Advanced" at bounding box center [58, 33] width 17 height 5
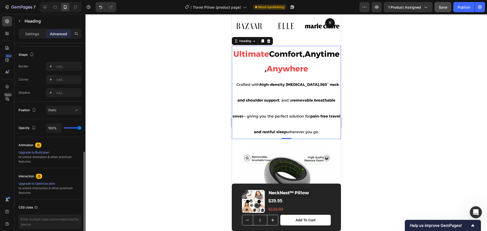
scroll to position [149, 0]
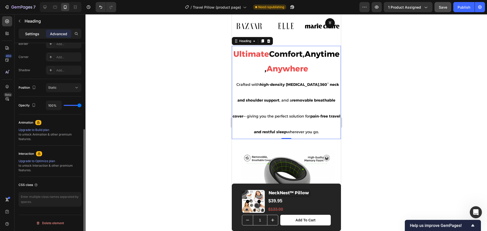
drag, startPoint x: 34, startPoint y: 33, endPoint x: 34, endPoint y: 37, distance: 4.3
click at [34, 33] on p "Settings" at bounding box center [32, 33] width 14 height 5
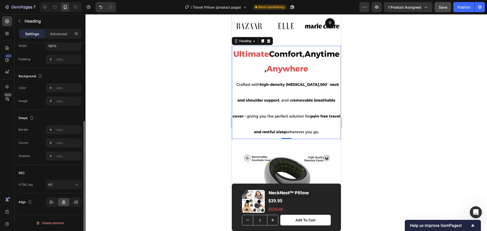
scroll to position [127, 0]
click at [76, 187] on button "H2" at bounding box center [64, 184] width 36 height 9
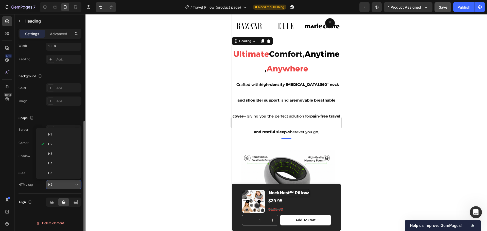
click at [76, 187] on button "H2" at bounding box center [64, 184] width 36 height 9
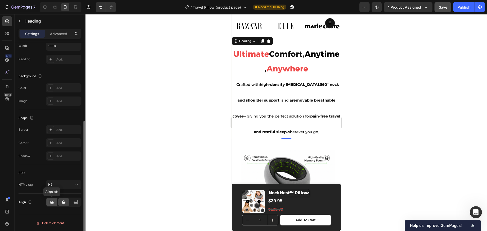
click at [54, 203] on icon at bounding box center [51, 202] width 5 height 5
click at [63, 203] on icon at bounding box center [64, 202] width 4 height 5
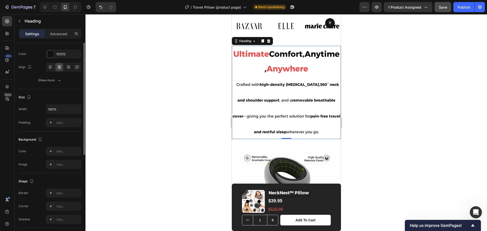
scroll to position [0, 0]
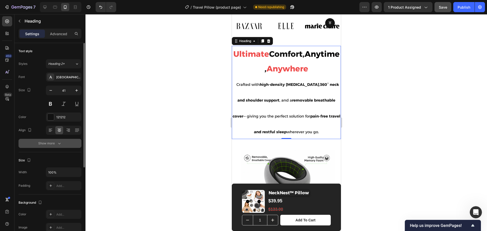
click at [62, 145] on button "Show more" at bounding box center [50, 143] width 63 height 9
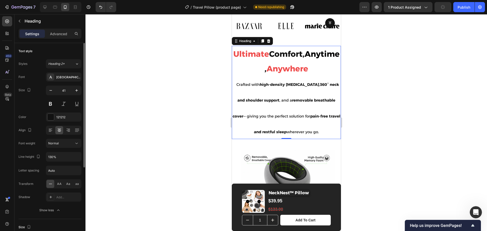
scroll to position [32, 0]
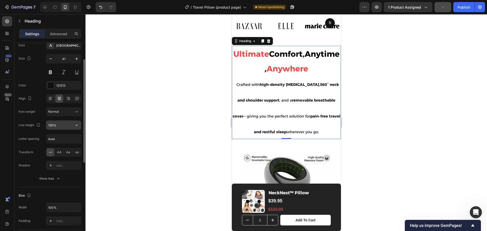
click at [60, 127] on input "130%" at bounding box center [63, 125] width 35 height 9
click at [76, 126] on icon "button" at bounding box center [76, 125] width 5 height 5
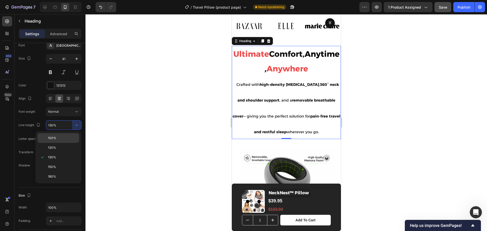
click at [55, 140] on span "100%" at bounding box center [52, 138] width 8 height 5
type input "100%"
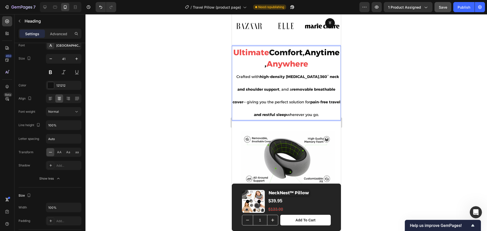
click at [324, 115] on p "Ultimate Comfort, Anytime , Anywhere Crafted with high-density [MEDICAL_DATA] ,…" at bounding box center [286, 83] width 108 height 74
drag, startPoint x: 300, startPoint y: 96, endPoint x: 625, endPoint y: 96, distance: 324.9
click at [300, 96] on p "Ultimate Comfort, Anytime , Anywhere Crafted with high-density [MEDICAL_DATA] ,…" at bounding box center [286, 83] width 108 height 74
click at [398, 81] on div at bounding box center [286, 122] width 402 height 217
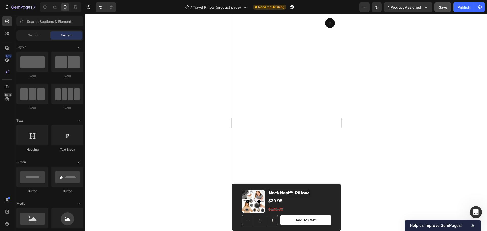
scroll to position [2230, 0]
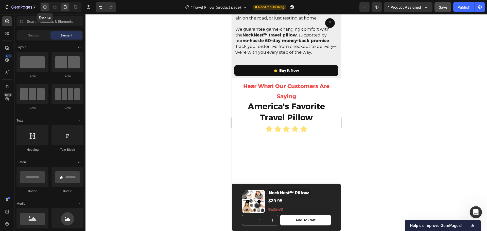
click at [46, 8] on icon at bounding box center [44, 7] width 3 height 3
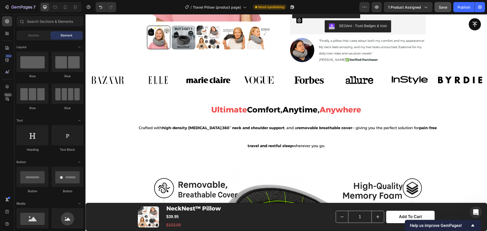
scroll to position [222, 0]
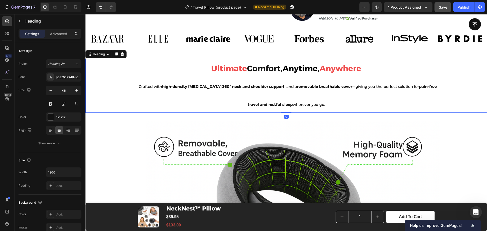
click at [312, 102] on h2 "Ultimate Comfort, Anytime , Anywhere Crafted with high-density [MEDICAL_DATA] ,…" at bounding box center [286, 86] width 304 height 54
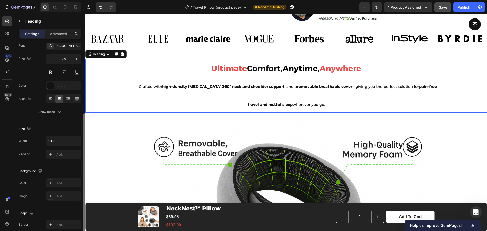
scroll to position [0, 0]
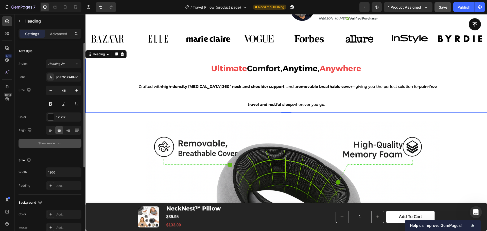
click at [55, 143] on div "Show more" at bounding box center [50, 143] width 24 height 5
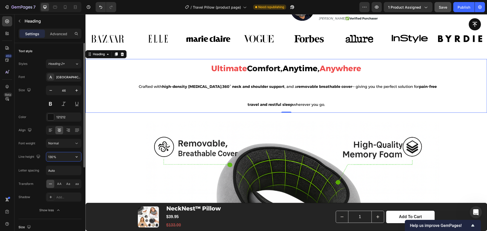
click at [66, 160] on input "130%" at bounding box center [63, 156] width 35 height 9
click at [75, 158] on icon "button" at bounding box center [76, 156] width 5 height 5
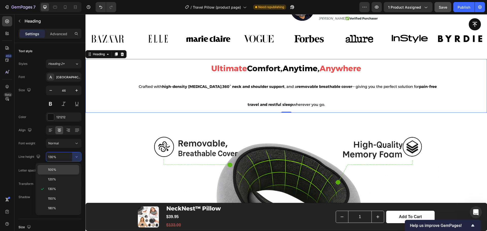
click at [63, 169] on p "100%" at bounding box center [62, 170] width 29 height 5
type input "100%"
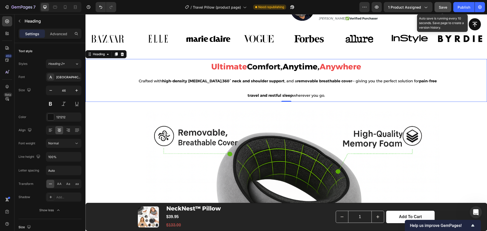
click at [444, 8] on span "Save" at bounding box center [443, 7] width 8 height 4
click at [308, 88] on h2 "Ultimate Comfort, Anytime , Anywhere Crafted with high-density [MEDICAL_DATA] ,…" at bounding box center [286, 80] width 304 height 43
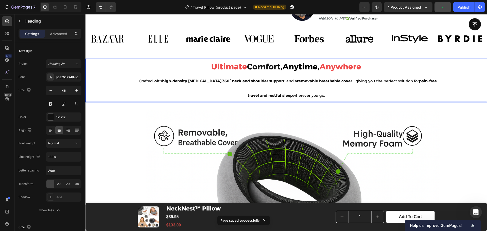
click at [310, 99] on p "Ultimate Comfort, Anytime , Anywhere Crafted with high-density [MEDICAL_DATA] ,…" at bounding box center [286, 81] width 303 height 42
click at [310, 98] on p "Ultimate Comfort, Anytime , Anywhere Crafted with high-density [MEDICAL_DATA] ,…" at bounding box center [286, 81] width 303 height 42
click at [329, 97] on p "Ultimate Comfort, Anytime , Anywhere Crafted with high-density [MEDICAL_DATA] ,…" at bounding box center [286, 81] width 303 height 42
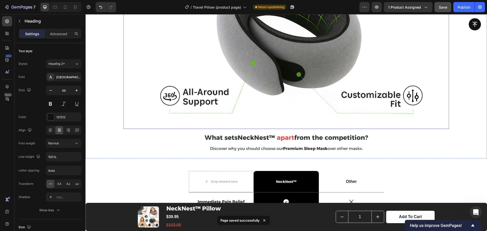
scroll to position [412, 0]
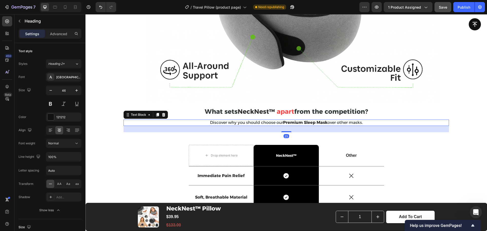
click at [284, 120] on strong "Premium Sleep Mask" at bounding box center [305, 122] width 44 height 5
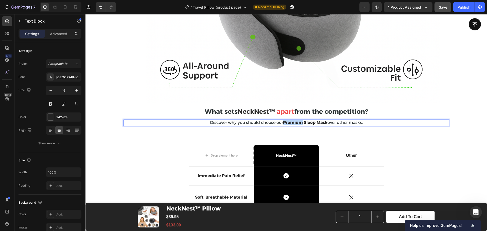
click at [284, 120] on strong "Premium Sleep Mask" at bounding box center [305, 122] width 44 height 5
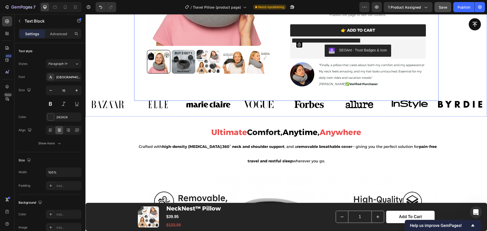
scroll to position [222, 0]
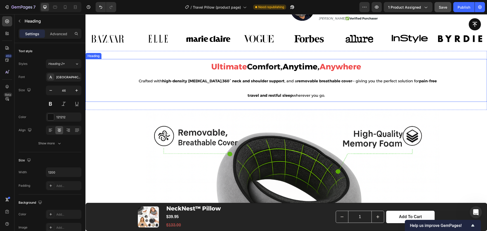
click at [290, 90] on h2 "Ultimate Comfort, Anytime , Anywhere Crafted with high-density [MEDICAL_DATA] ,…" at bounding box center [286, 80] width 304 height 43
click at [290, 85] on h2 "Ultimate Comfort, Anytime , Anywhere Crafted with high-density [MEDICAL_DATA] ,…" at bounding box center [286, 80] width 304 height 43
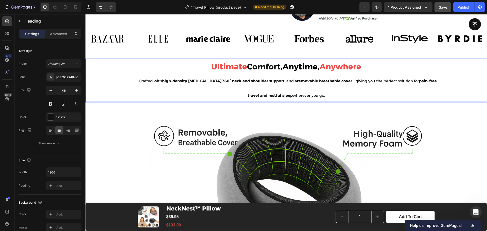
click at [290, 85] on p "Ultimate Comfort, Anytime , Anywhere Crafted with high-density [MEDICAL_DATA] ,…" at bounding box center [286, 81] width 303 height 42
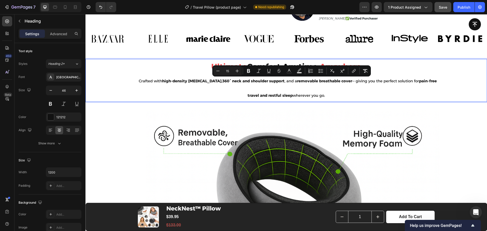
click at [297, 83] on strong "removable breathable cover" at bounding box center [324, 81] width 55 height 5
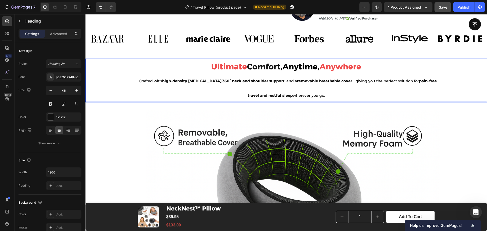
click at [299, 83] on strong "removable breathable cover" at bounding box center [324, 81] width 55 height 5
click at [216, 92] on p "Ultimate Comfort, Anytime , Anywhere Crafted with high-density [MEDICAL_DATA] ,…" at bounding box center [286, 81] width 303 height 42
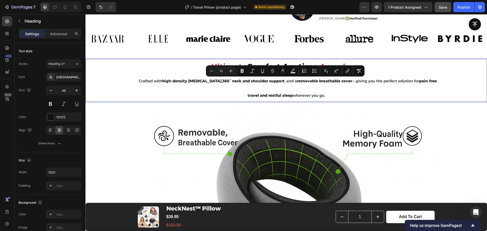
drag, startPoint x: 326, startPoint y: 97, endPoint x: 135, endPoint y: 83, distance: 191.0
click at [135, 83] on p "Ultimate Comfort, Anytime , Anywhere Crafted with high-density [MEDICAL_DATA] ,…" at bounding box center [286, 81] width 303 height 42
click at [233, 72] on icon "Editor contextual toolbar" at bounding box center [230, 70] width 5 height 5
type input "16"
click at [205, 91] on p "Ultimate Comfort, Anytime , Anywhere Crafted with high-density [MEDICAL_DATA] ,…" at bounding box center [286, 81] width 303 height 42
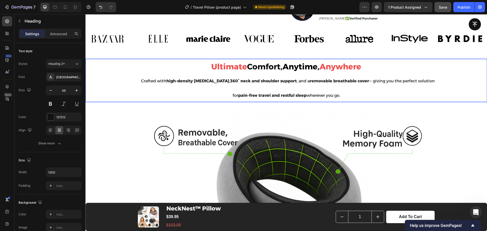
click at [311, 92] on p "Ultimate Comfort, Anytime , Anywhere Crafted with high-density [MEDICAL_DATA] ,…" at bounding box center [286, 81] width 303 height 42
click at [344, 95] on p "Ultimate Comfort, Anytime , Anywhere Crafted with high-density [MEDICAL_DATA] ,…" at bounding box center [286, 81] width 303 height 42
click at [420, 71] on p "Ultimate Comfort, Anytime , Anywhere Crafted with high-density [MEDICAL_DATA] ,…" at bounding box center [286, 81] width 303 height 42
click at [404, 80] on span "Crafted with high-density [MEDICAL_DATA] , 360° neck and shoulder support , and…" at bounding box center [288, 88] width 294 height 19
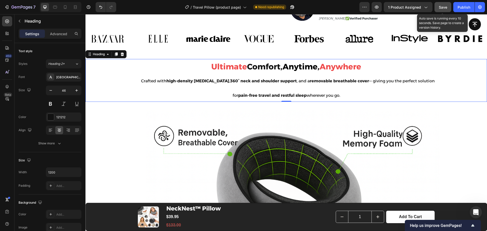
click at [437, 7] on button "Save" at bounding box center [442, 7] width 17 height 10
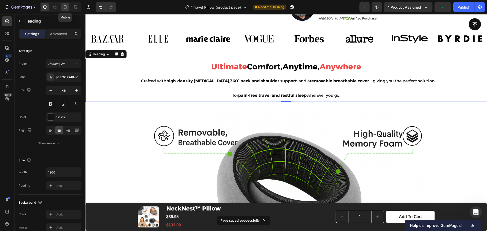
click at [67, 8] on icon at bounding box center [65, 7] width 5 height 5
type input "41"
type input "100%"
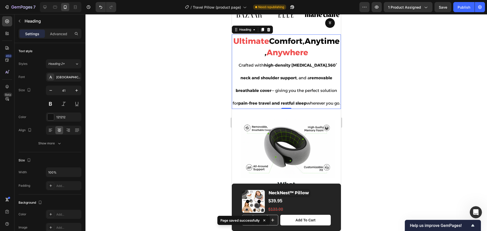
scroll to position [373, 0]
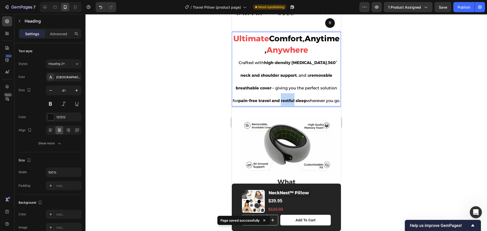
click at [293, 97] on p "Ultimate Comfort, Anytime , Anywhere Crafted with high-density [MEDICAL_DATA] ,…" at bounding box center [286, 69] width 108 height 74
click at [247, 73] on strong "360° neck and shoulder support" at bounding box center [288, 69] width 97 height 18
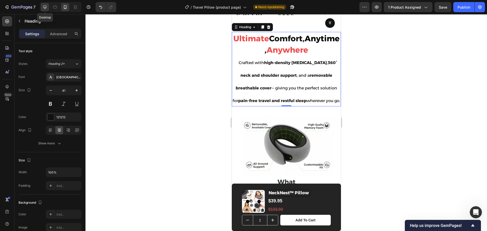
click at [45, 7] on icon at bounding box center [44, 7] width 3 height 3
type input "46"
type input "1200"
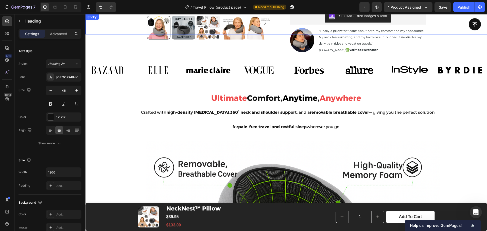
scroll to position [173, 0]
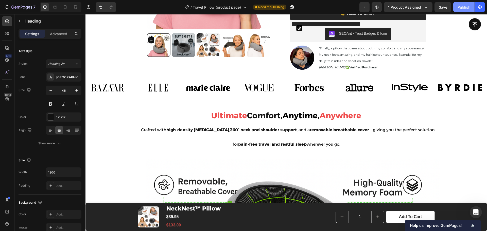
click at [457, 8] on button "Publish" at bounding box center [463, 7] width 21 height 10
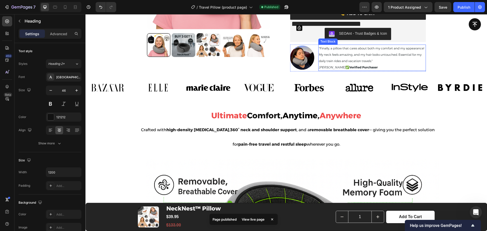
scroll to position [0, 0]
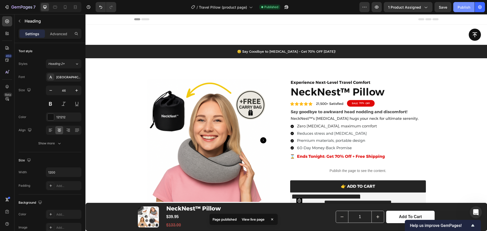
click at [462, 5] on div "Publish" at bounding box center [464, 7] width 13 height 5
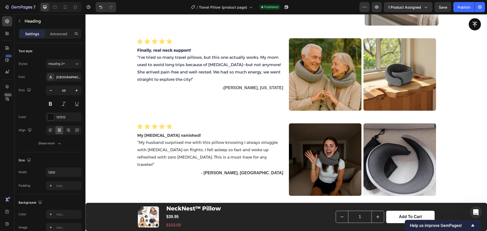
scroll to position [2568, 0]
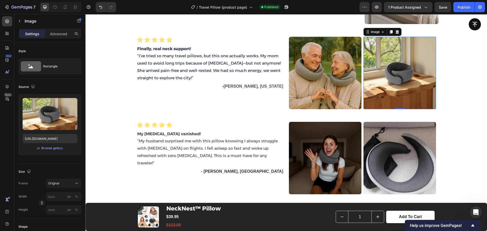
click at [385, 87] on img at bounding box center [399, 73] width 73 height 73
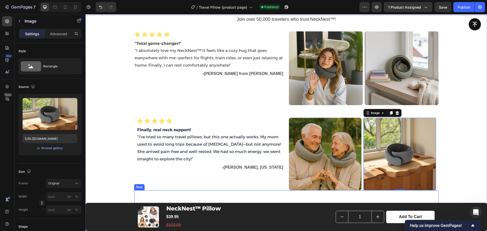
scroll to position [2505, 0]
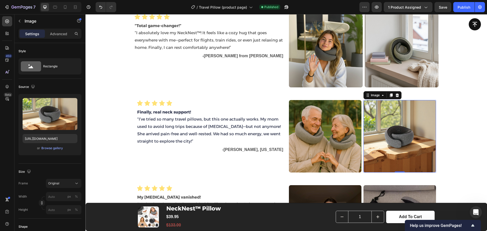
click at [406, 137] on img at bounding box center [399, 136] width 73 height 73
click at [51, 138] on input "https://cdn.shopify.com/s/files/1/0745/9494/3203/files/1_X-Design_43.jpg?v=1758…" at bounding box center [50, 138] width 55 height 9
paste input "Ace2b0aea18d2444997ea1f2822f74de36_jpg_44719203-2be4-4f0e-9d07-f6c03e696f7f.avi…"
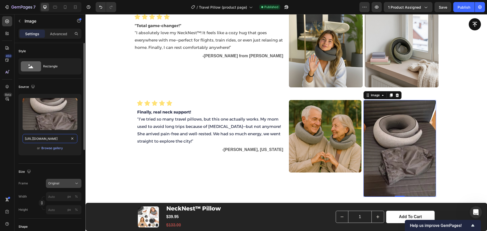
type input "https://cdn.shopify.com/s/files/1/0745/9494/3203/files/Ace2b0aea18d2444997ea1f2…"
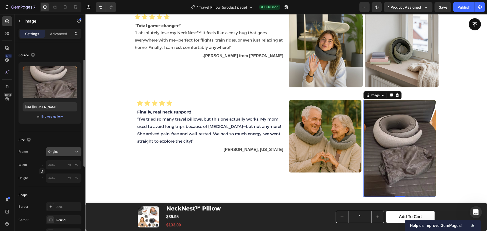
click at [67, 183] on div "Size Frame Original Width px % Height px %" at bounding box center [50, 159] width 63 height 55
click at [70, 152] on div "Original" at bounding box center [60, 152] width 25 height 5
click at [66, 166] on div "Square" at bounding box center [62, 164] width 29 height 5
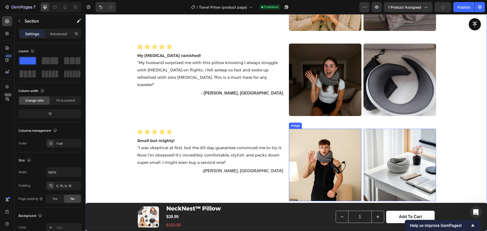
scroll to position [2663, 0]
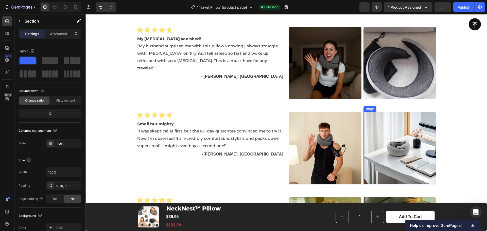
click at [399, 137] on img at bounding box center [399, 148] width 73 height 73
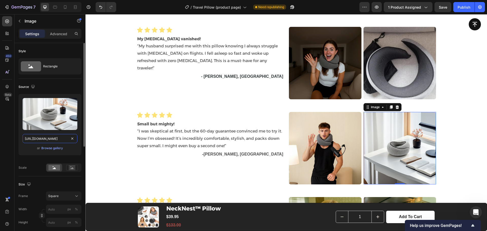
click at [57, 138] on input "https://cdn.shopify.com/s/files/1/0745/9494/3203/files/1_X-Design_86.jpg?v=1758…" at bounding box center [50, 138] width 55 height 9
paste input "A56face9a241044ee9ad8f4324f674559X_jpg.avif?v=1758970244"
type input "https://cdn.shopify.com/s/files/1/0745/9494/3203/files/A56face9a241044ee9ad8f43…"
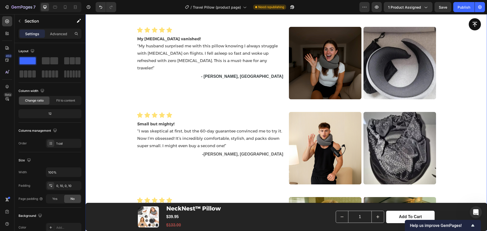
click at [100, 164] on div "Join over 50,000 travelers who trust NeckNest™! Text Block Icon Icon Icon Icon …" at bounding box center [286, 139] width 396 height 601
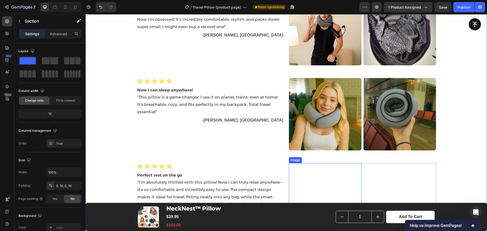
scroll to position [2790, 0]
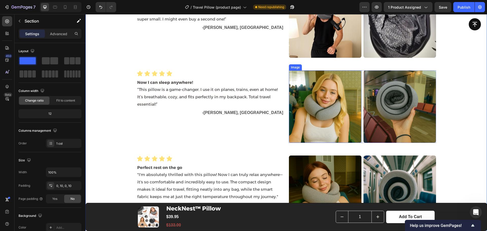
click at [327, 116] on img at bounding box center [325, 107] width 73 height 73
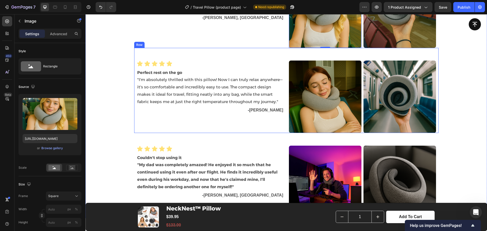
scroll to position [2822, 0]
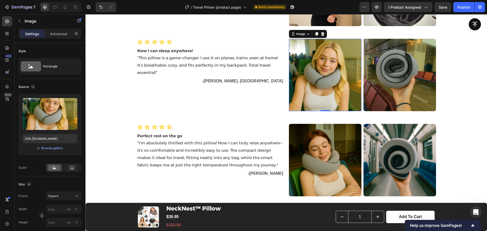
click at [316, 79] on img at bounding box center [325, 75] width 73 height 73
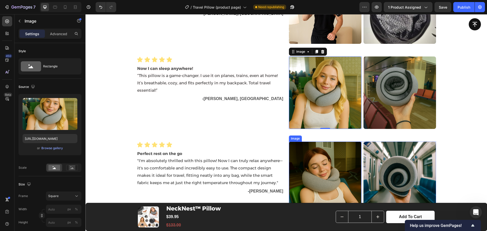
scroll to position [2790, 0]
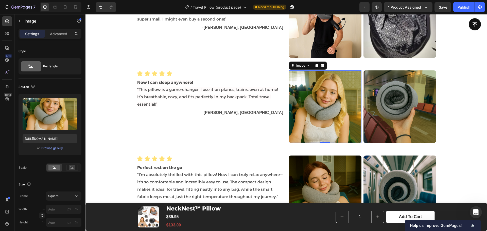
click at [312, 109] on img at bounding box center [325, 107] width 73 height 73
click at [51, 135] on input "https://cdn.shopify.com/s/files/1/0745/9494/3203/files/ChatGPT_Image_Sep_7_2025…" at bounding box center [50, 138] width 55 height 9
paste input "14_2025_09_22_51_PM.png?v=1758970408"
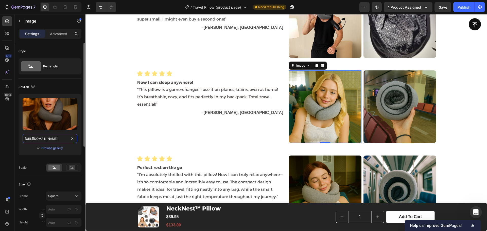
scroll to position [0, 131]
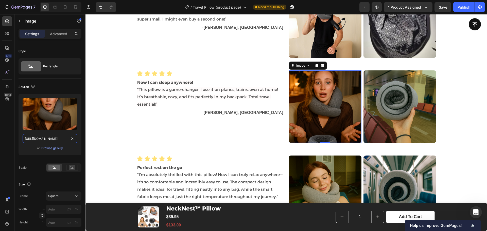
type input "https://cdn.shopify.com/s/files/1/0745/9494/3203/files/ChatGPT_Image_Sep_14_202…"
click at [318, 99] on img at bounding box center [325, 107] width 73 height 73
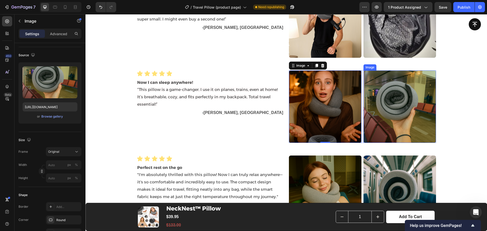
click at [405, 116] on img at bounding box center [399, 107] width 73 height 73
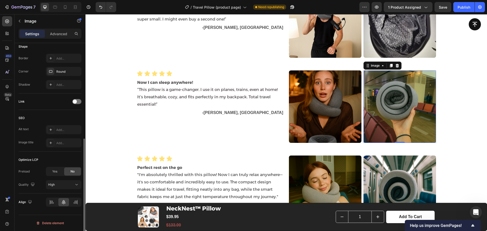
scroll to position [0, 0]
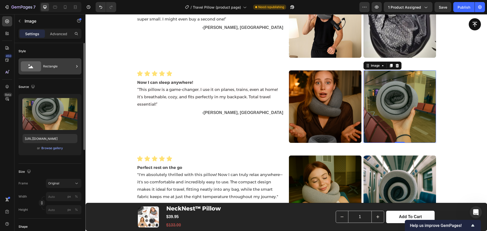
click at [45, 68] on div "Rectangle" at bounding box center [58, 67] width 31 height 12
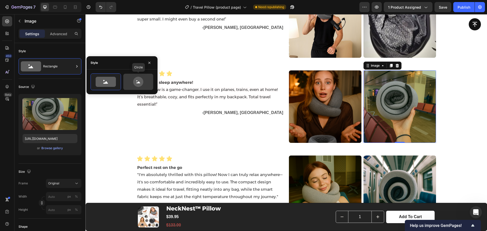
click at [135, 83] on icon at bounding box center [138, 82] width 10 height 10
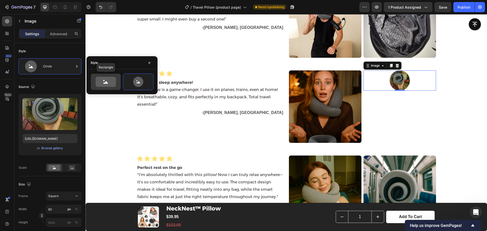
click at [99, 82] on icon at bounding box center [106, 82] width 20 height 10
type input "100"
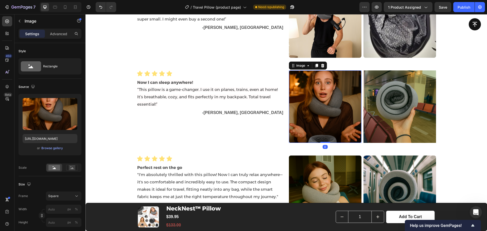
click at [323, 104] on img at bounding box center [325, 107] width 73 height 73
click at [51, 34] on p "Advanced" at bounding box center [58, 33] width 17 height 5
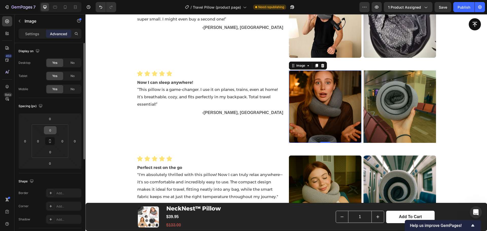
scroll to position [63, 0]
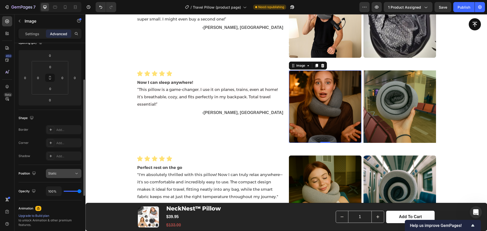
click at [52, 175] on span "Static" at bounding box center [52, 174] width 8 height 4
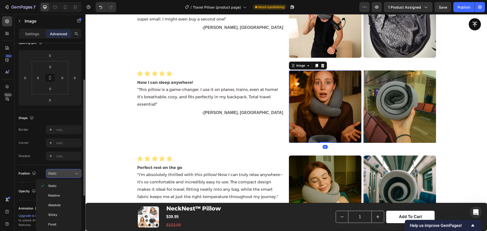
click at [52, 175] on span "Static" at bounding box center [52, 174] width 8 height 4
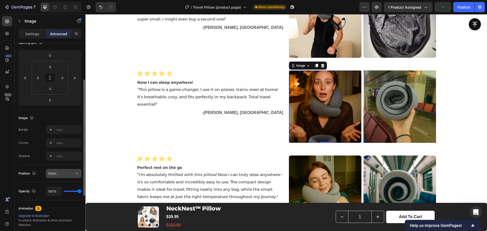
click at [59, 175] on div "Static" at bounding box center [61, 173] width 26 height 5
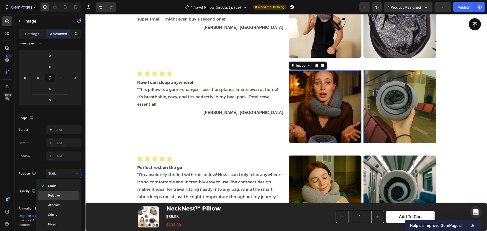
click at [55, 194] on span "Relative" at bounding box center [54, 196] width 12 height 5
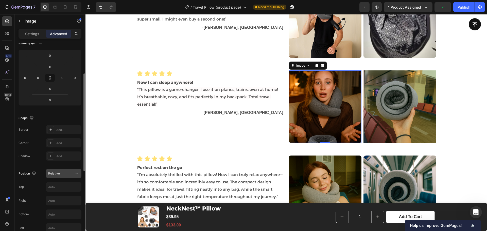
click at [60, 175] on div "Relative" at bounding box center [61, 173] width 26 height 5
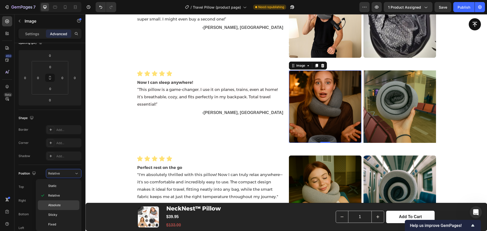
click at [53, 211] on div "Sticky" at bounding box center [59, 215] width 42 height 10
type input "0"
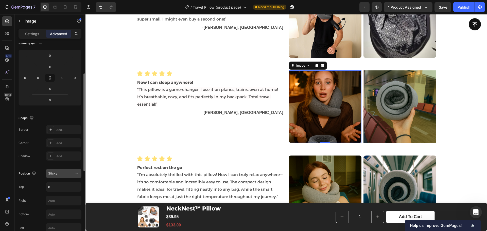
click at [61, 177] on button "Sticky" at bounding box center [64, 173] width 36 height 9
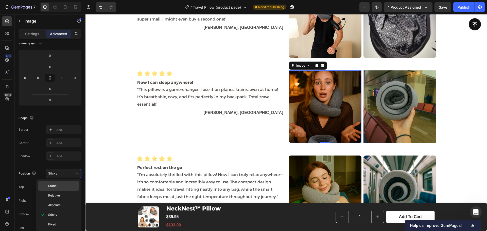
click at [59, 184] on p "Static" at bounding box center [62, 186] width 29 height 5
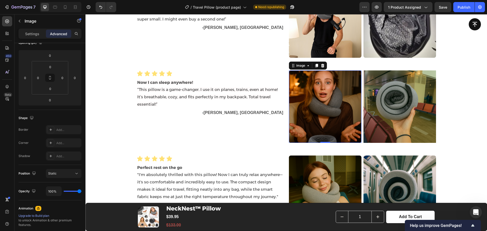
click at [330, 112] on img at bounding box center [325, 107] width 73 height 73
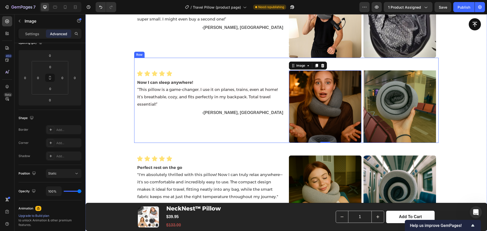
click at [239, 126] on div "Icon Icon Icon Icon Icon Icon List Now I can sleep anywhere! “This pillow is a …" at bounding box center [210, 107] width 147 height 73
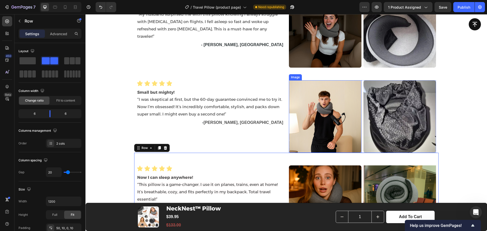
scroll to position [2758, 0]
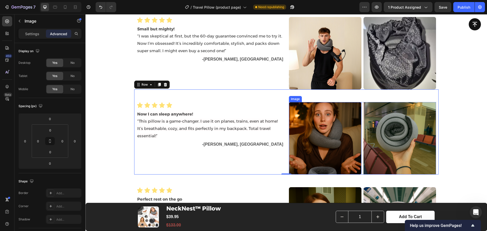
click at [311, 130] on img at bounding box center [325, 138] width 73 height 73
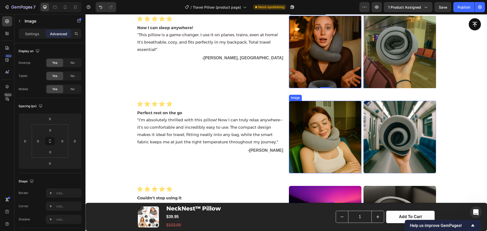
scroll to position [2853, 0]
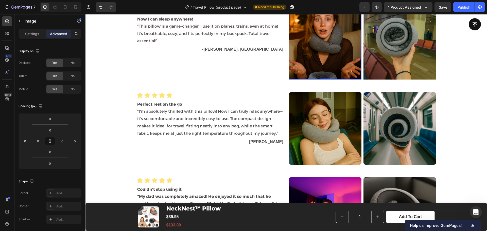
click at [328, 68] on img at bounding box center [325, 43] width 73 height 73
click at [34, 32] on p "Settings" at bounding box center [32, 33] width 14 height 5
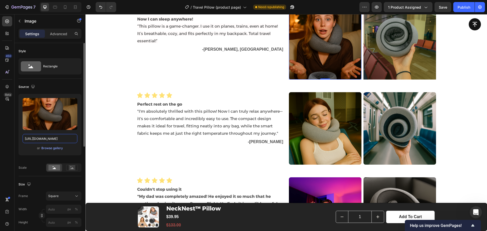
click at [55, 138] on input "https://cdn.shopify.com/s/files/1/0745/9494/3203/files/ChatGPT_Image_Sep_14_202…" at bounding box center [50, 138] width 55 height 9
paste input "3_2025_03_14_36_PM.png?v=1758970759"
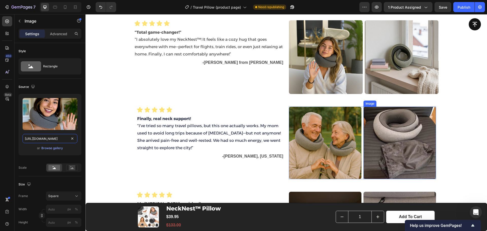
scroll to position [2473, 0]
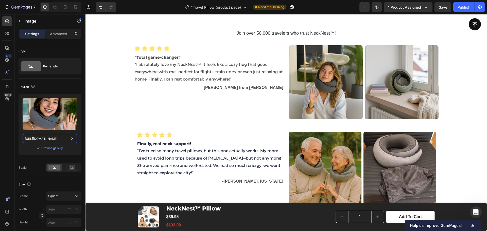
type input "https://cdn.shopify.com/s/files/1/0745/9494/3203/files/ChatGPT_Image_Sep_13_202…"
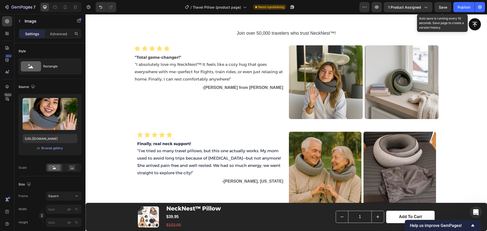
click at [447, 8] on span "Save" at bounding box center [443, 7] width 8 height 4
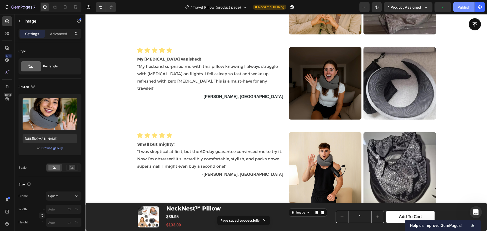
click at [461, 9] on div "Publish" at bounding box center [464, 7] width 13 height 5
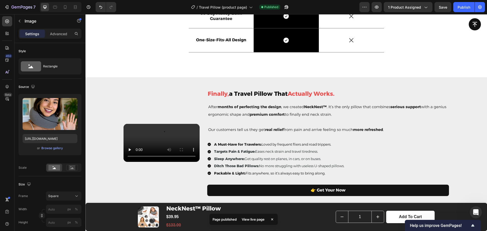
scroll to position [285, 0]
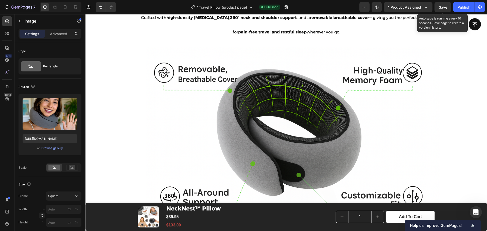
click at [445, 8] on span "Save" at bounding box center [443, 7] width 8 height 4
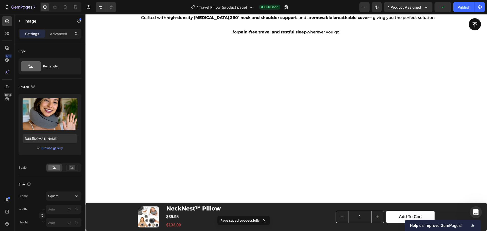
scroll to position [0, 0]
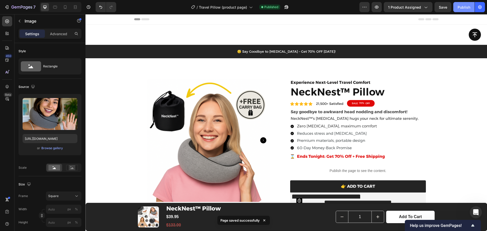
click at [459, 9] on div "Publish" at bounding box center [464, 7] width 13 height 5
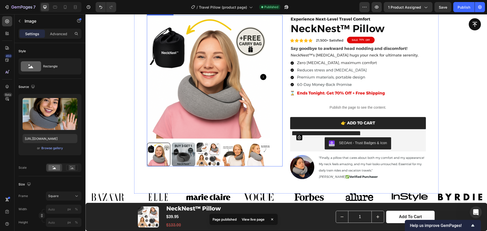
click at [260, 77] on icon "Carousel Next Arrow" at bounding box center [263, 77] width 6 height 6
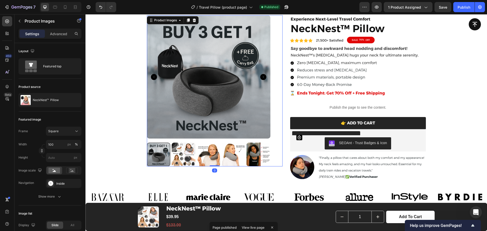
click at [261, 77] on icon "Carousel Next Arrow" at bounding box center [263, 77] width 6 height 6
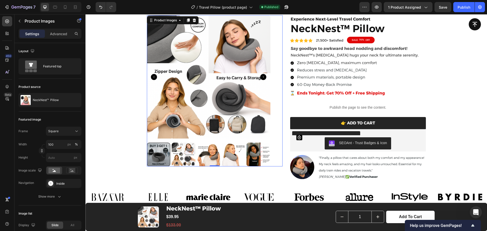
click at [261, 77] on icon "Carousel Next Arrow" at bounding box center [263, 77] width 6 height 6
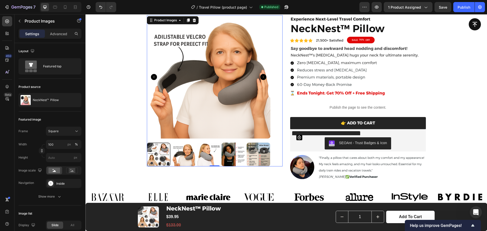
click at [261, 77] on icon "Carousel Next Arrow" at bounding box center [263, 77] width 6 height 6
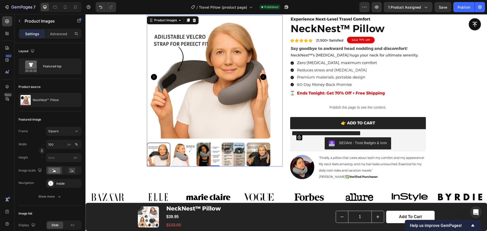
click at [261, 77] on icon "Carousel Next Arrow" at bounding box center [263, 77] width 6 height 6
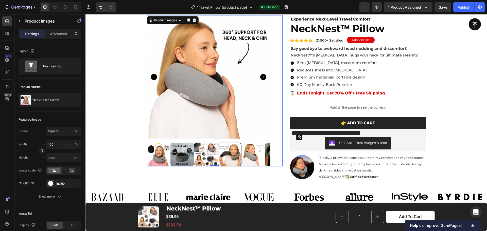
click at [261, 77] on icon "Carousel Next Arrow" at bounding box center [263, 77] width 6 height 6
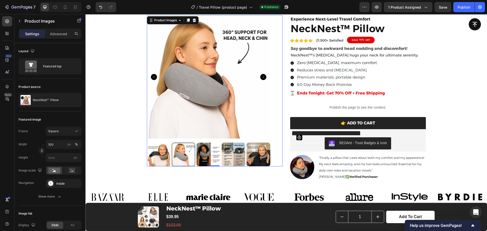
click at [158, 155] on img at bounding box center [159, 155] width 24 height 24
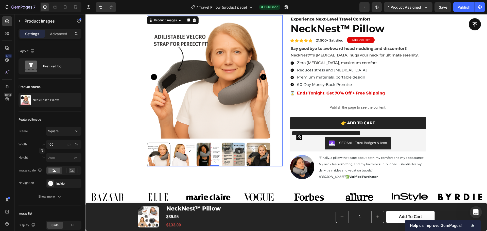
click at [250, 151] on img at bounding box center [259, 155] width 24 height 24
